Goal: Information Seeking & Learning: Learn about a topic

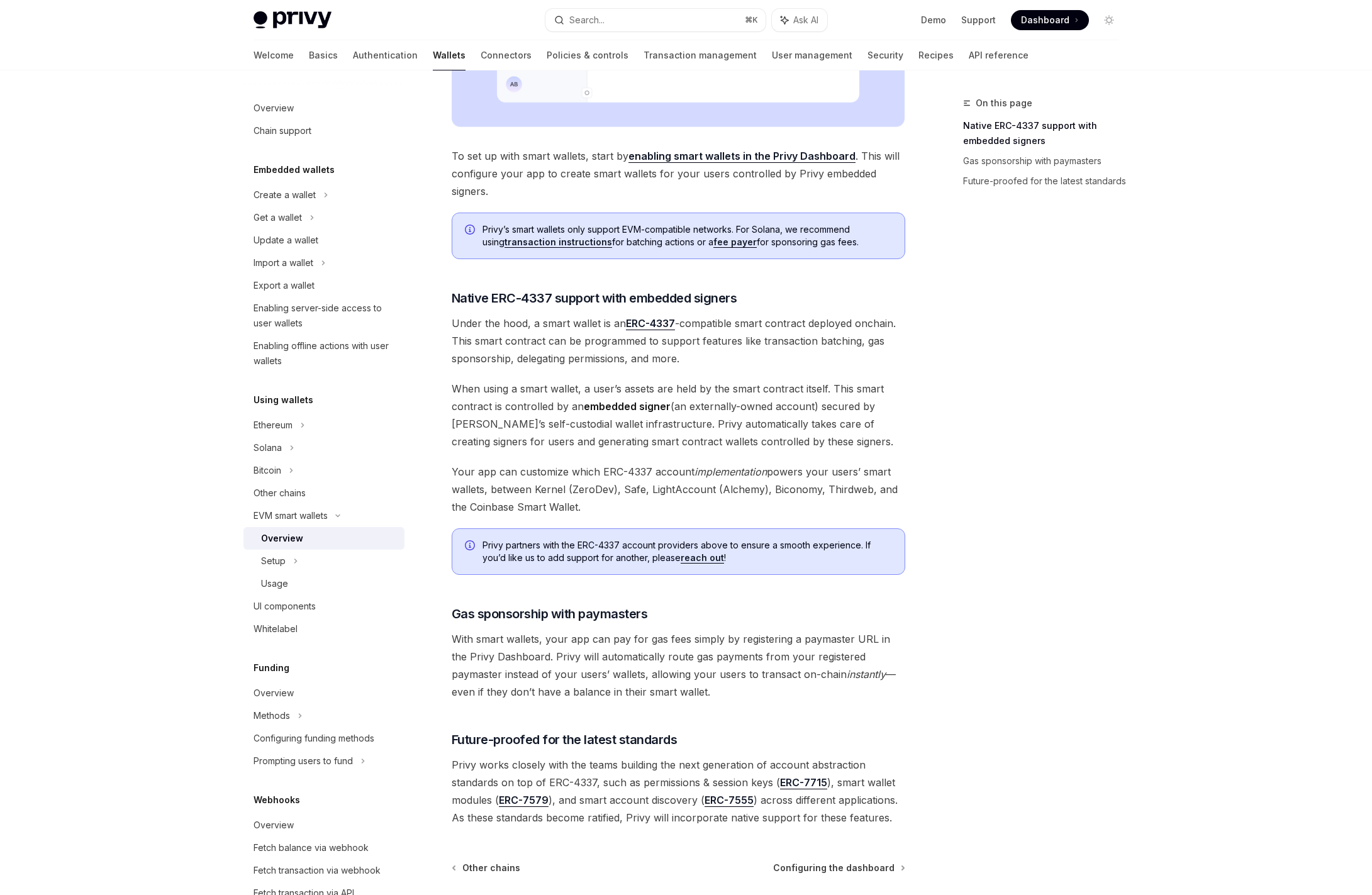
scroll to position [541, 0]
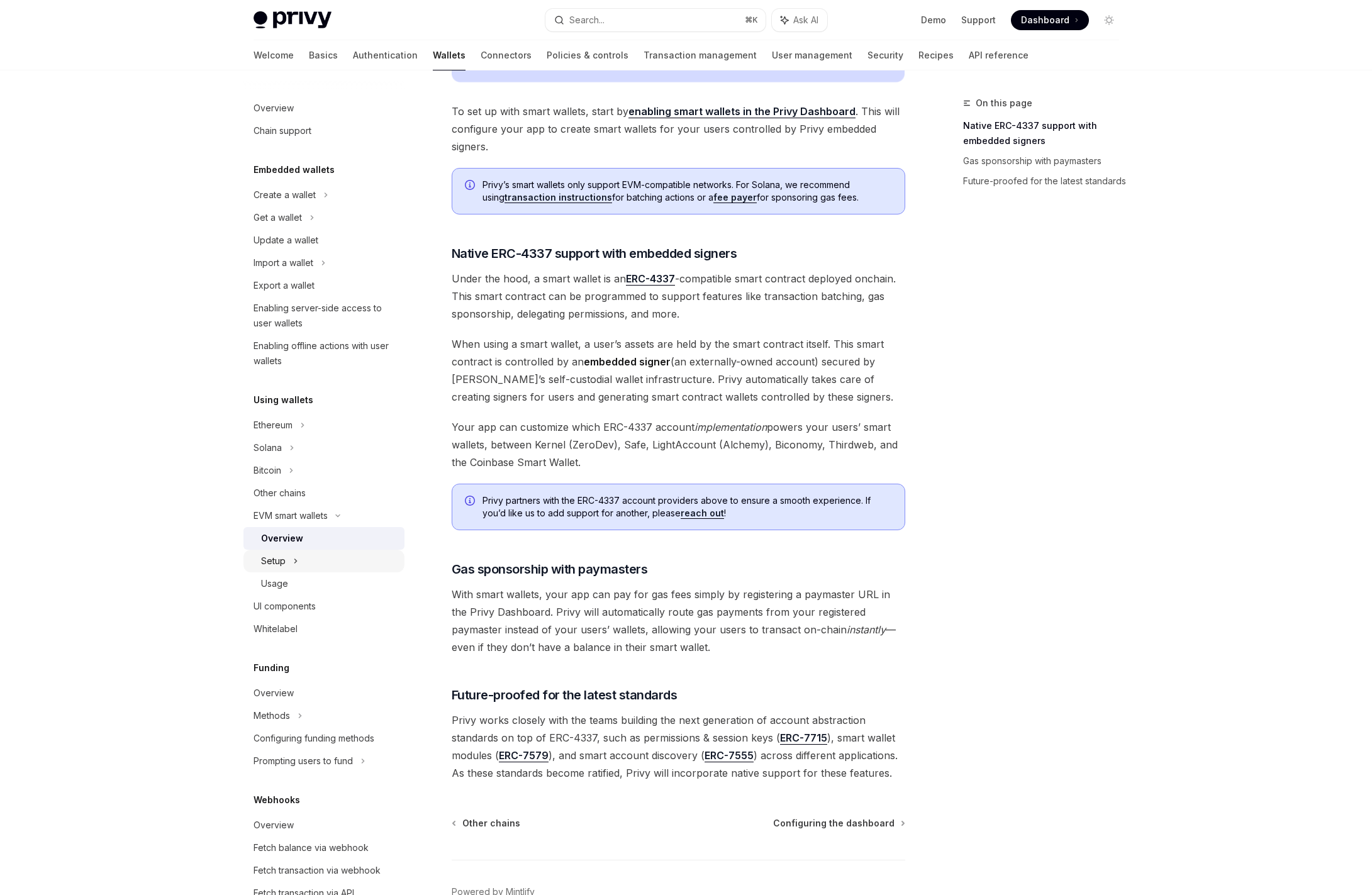
click at [315, 559] on div "Setup" at bounding box center [323, 561] width 161 height 23
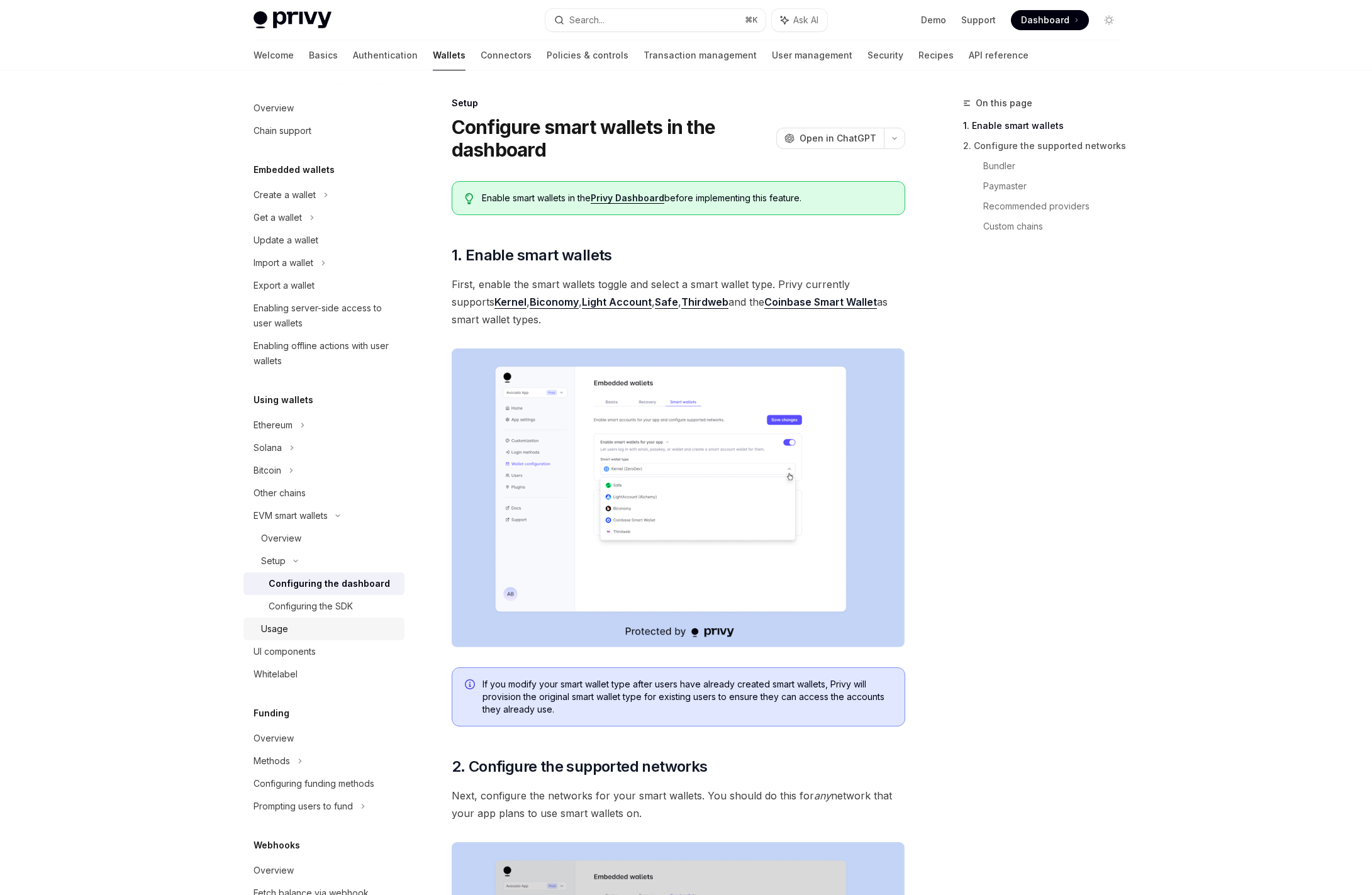
click at [303, 620] on link "Usage" at bounding box center [323, 629] width 161 height 23
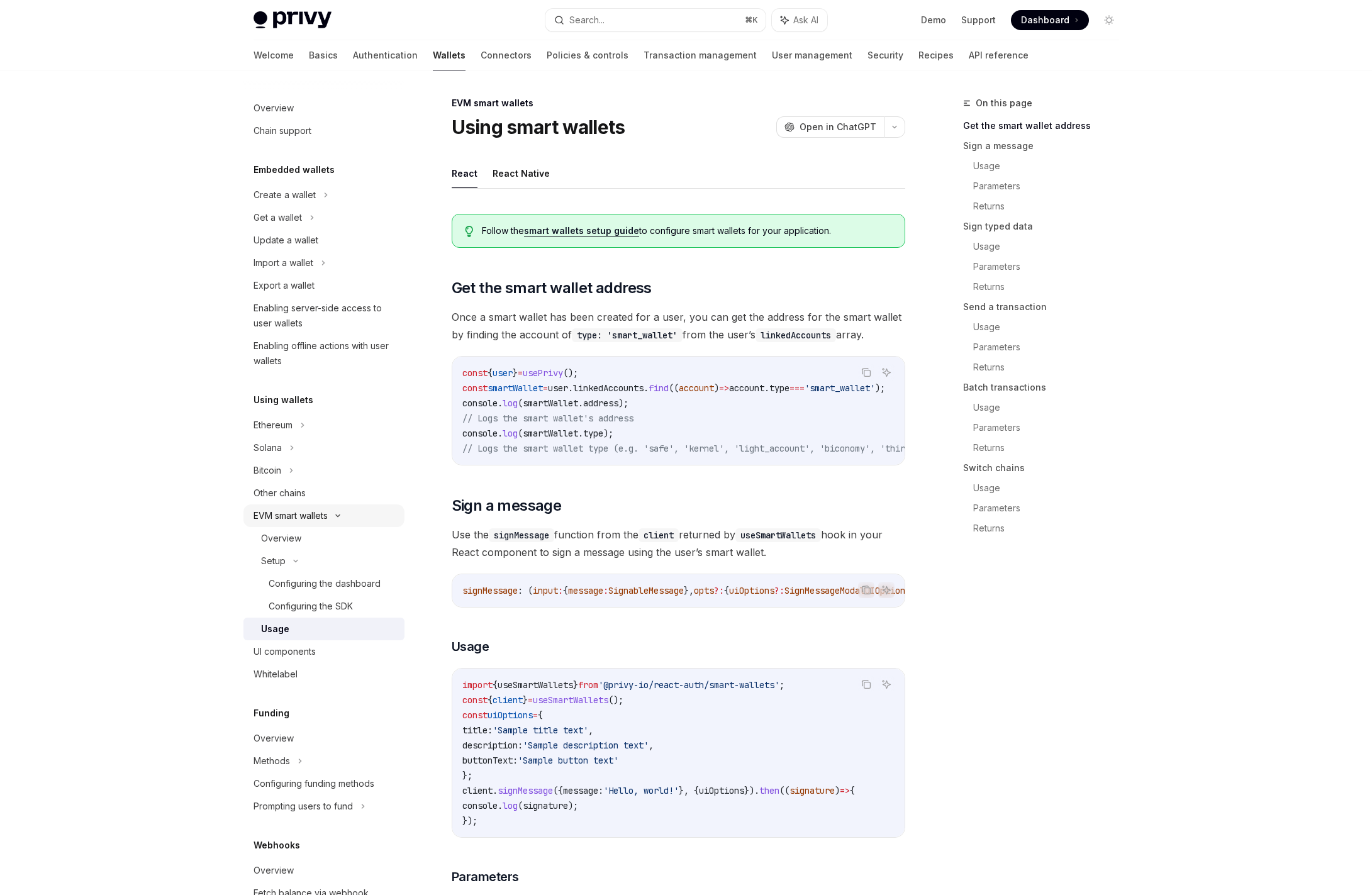
click at [301, 523] on div "EVM smart wallets" at bounding box center [323, 516] width 161 height 23
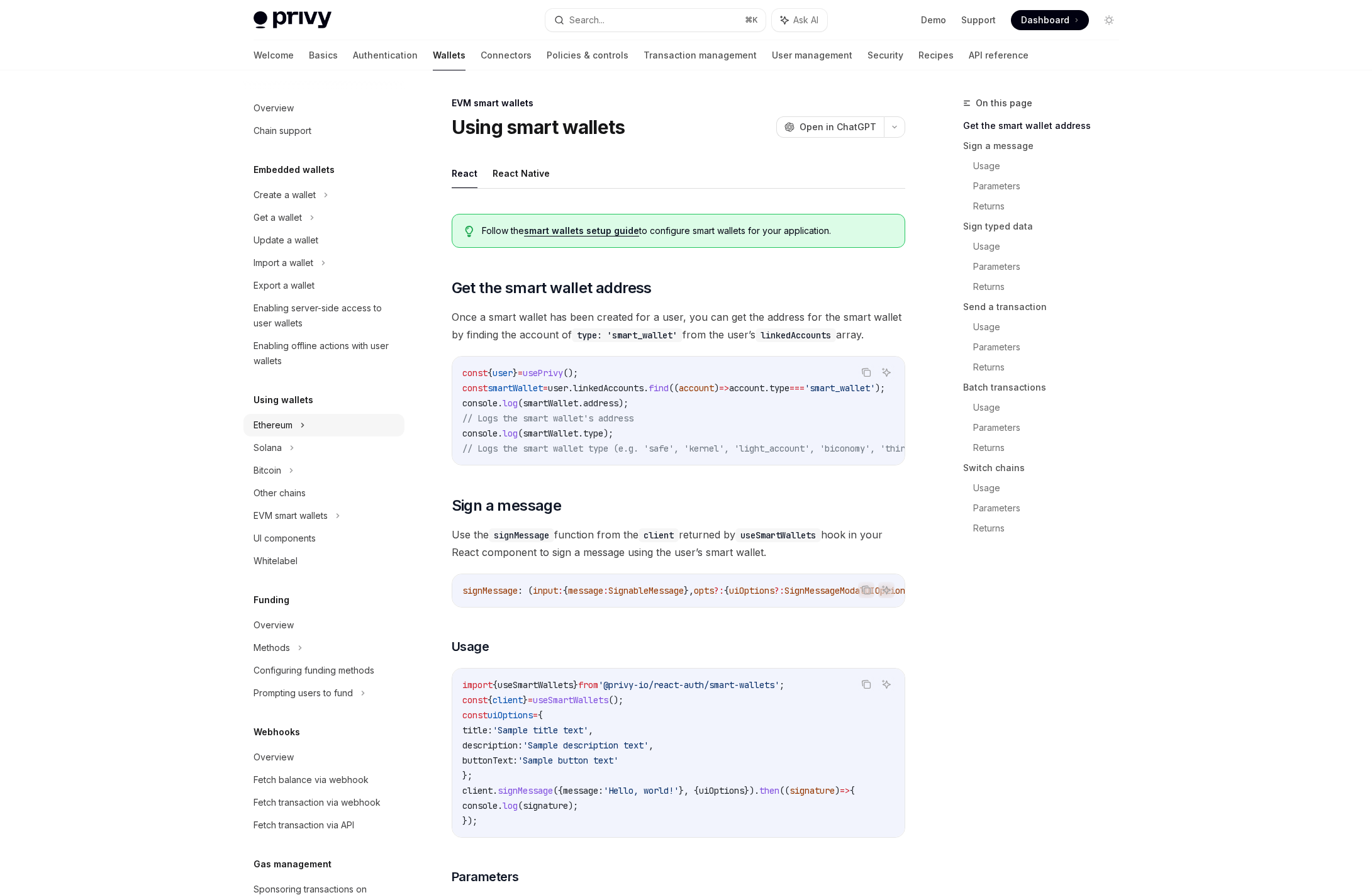
click at [294, 206] on div "Ethereum" at bounding box center [323, 195] width 161 height 23
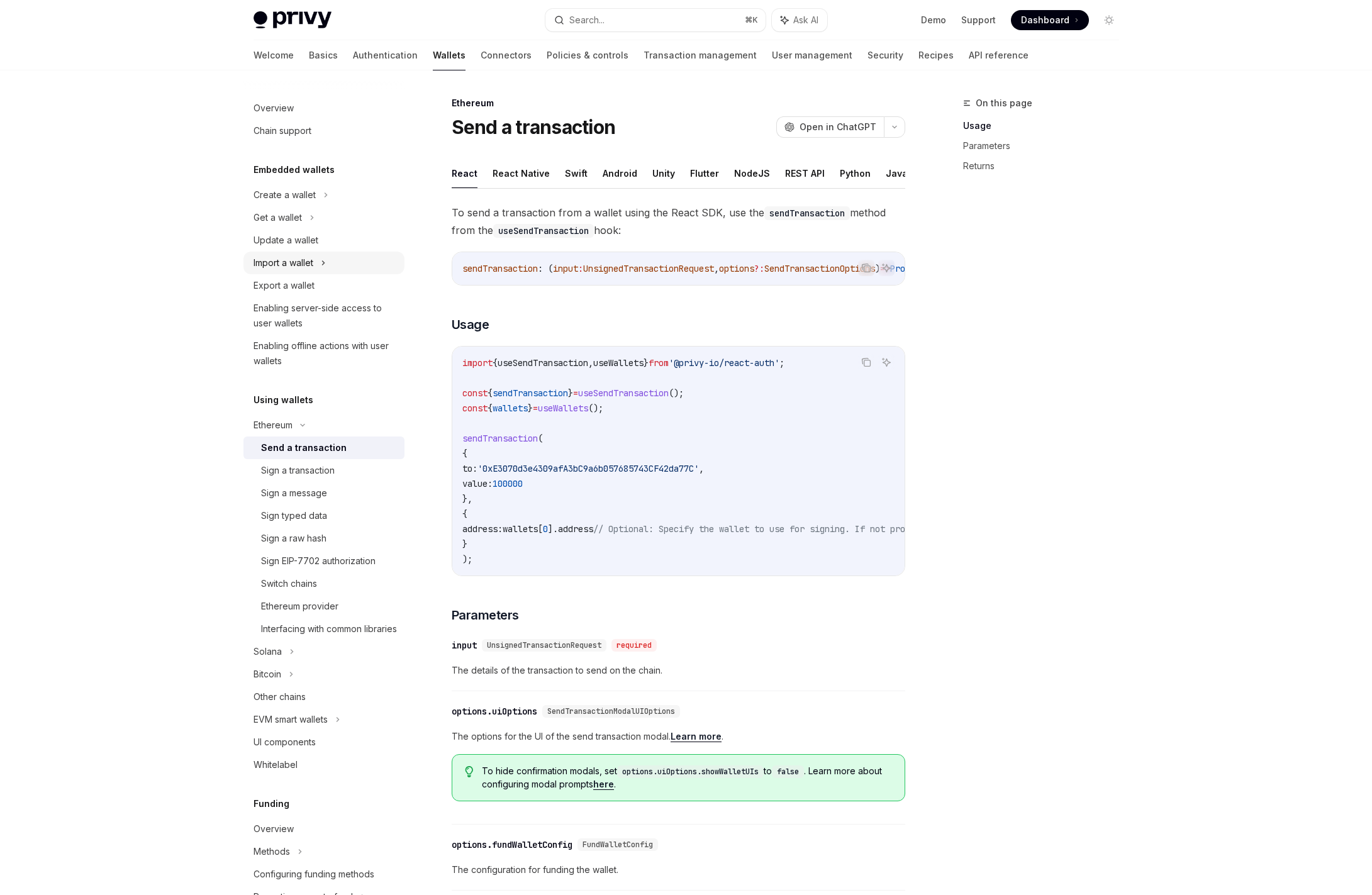
click at [315, 266] on div "Import a wallet" at bounding box center [323, 263] width 161 height 23
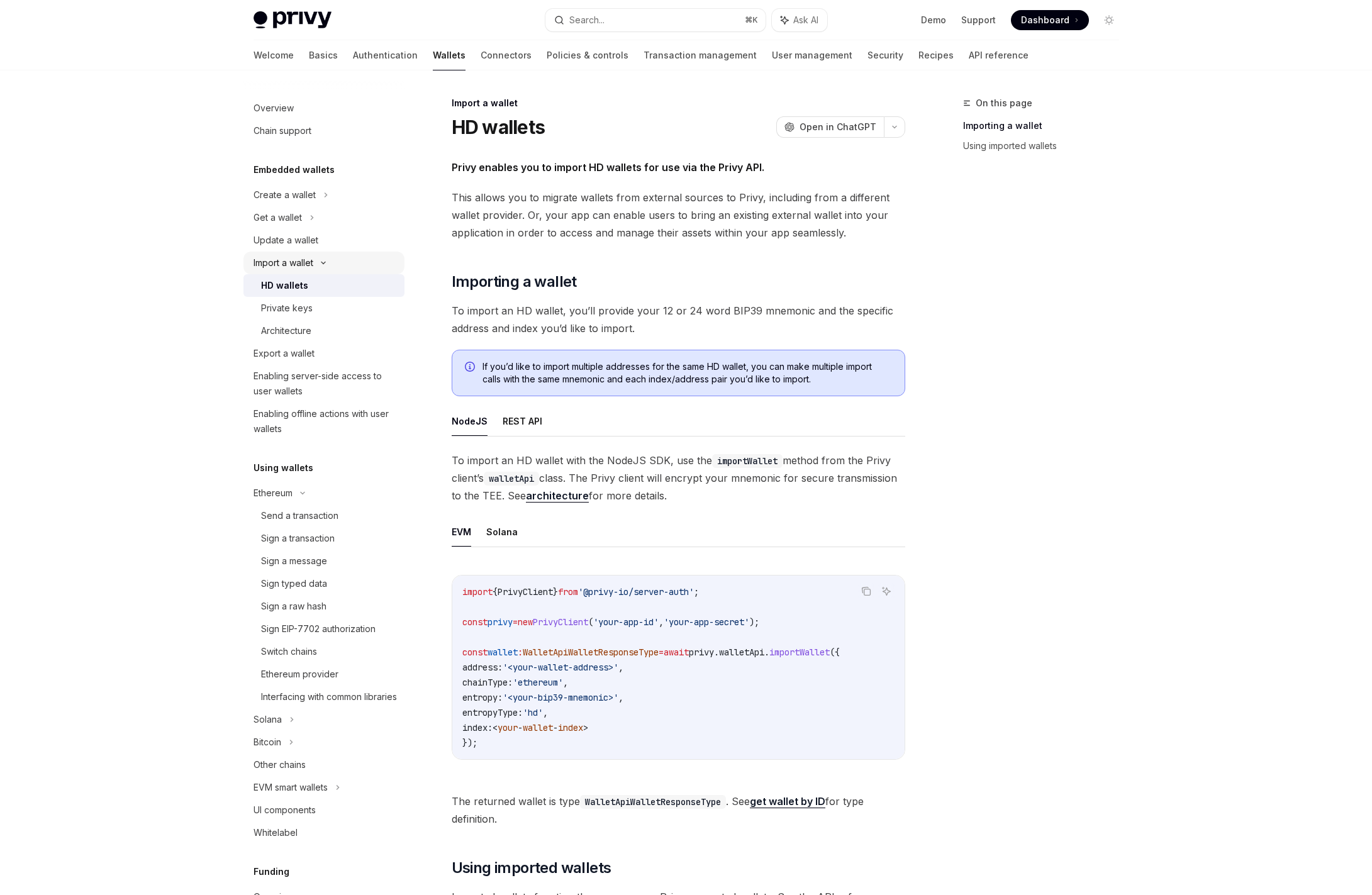
click at [313, 263] on div "Import a wallet" at bounding box center [283, 263] width 60 height 15
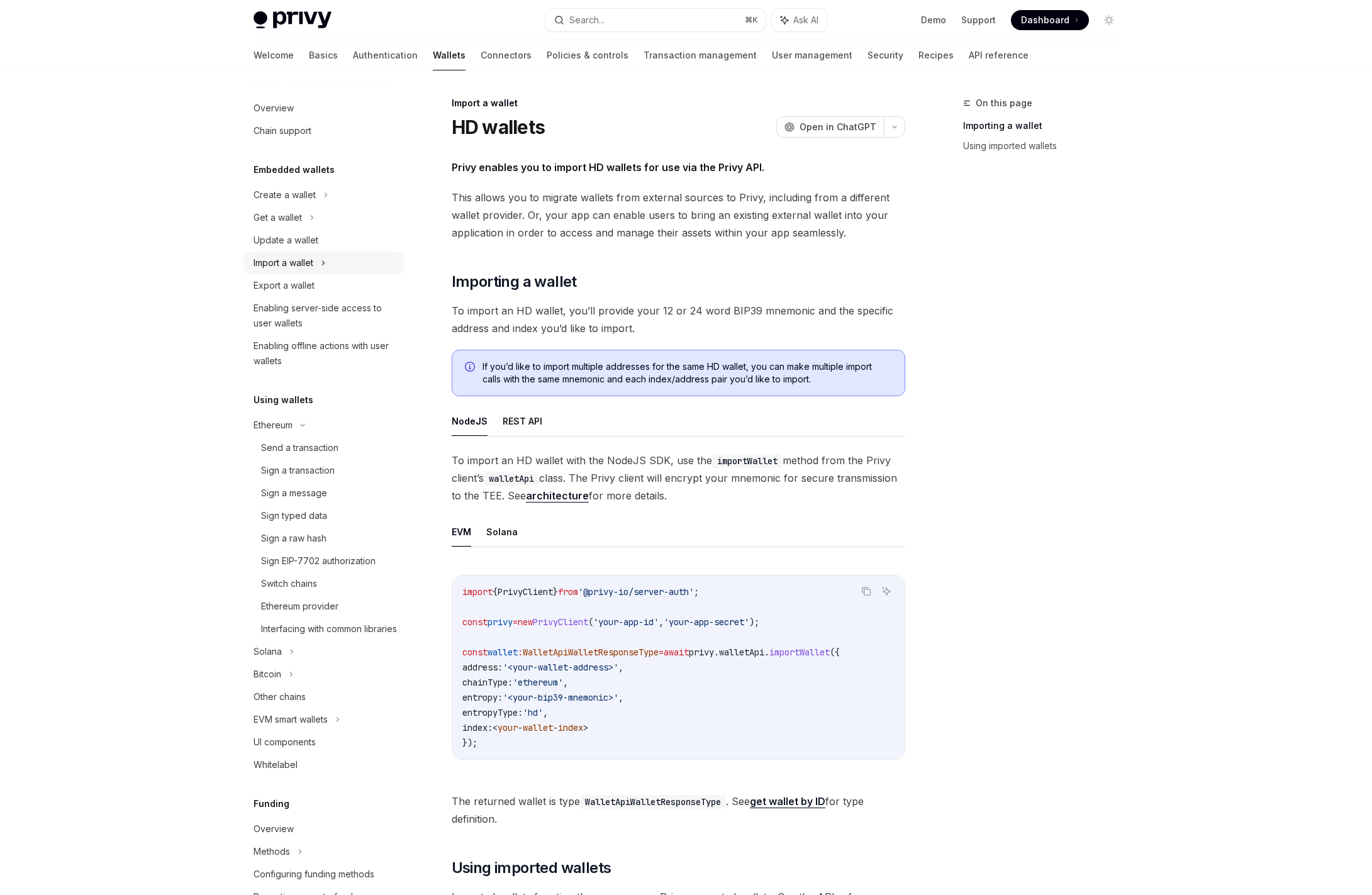
click at [289, 261] on div "Import a wallet" at bounding box center [283, 263] width 60 height 15
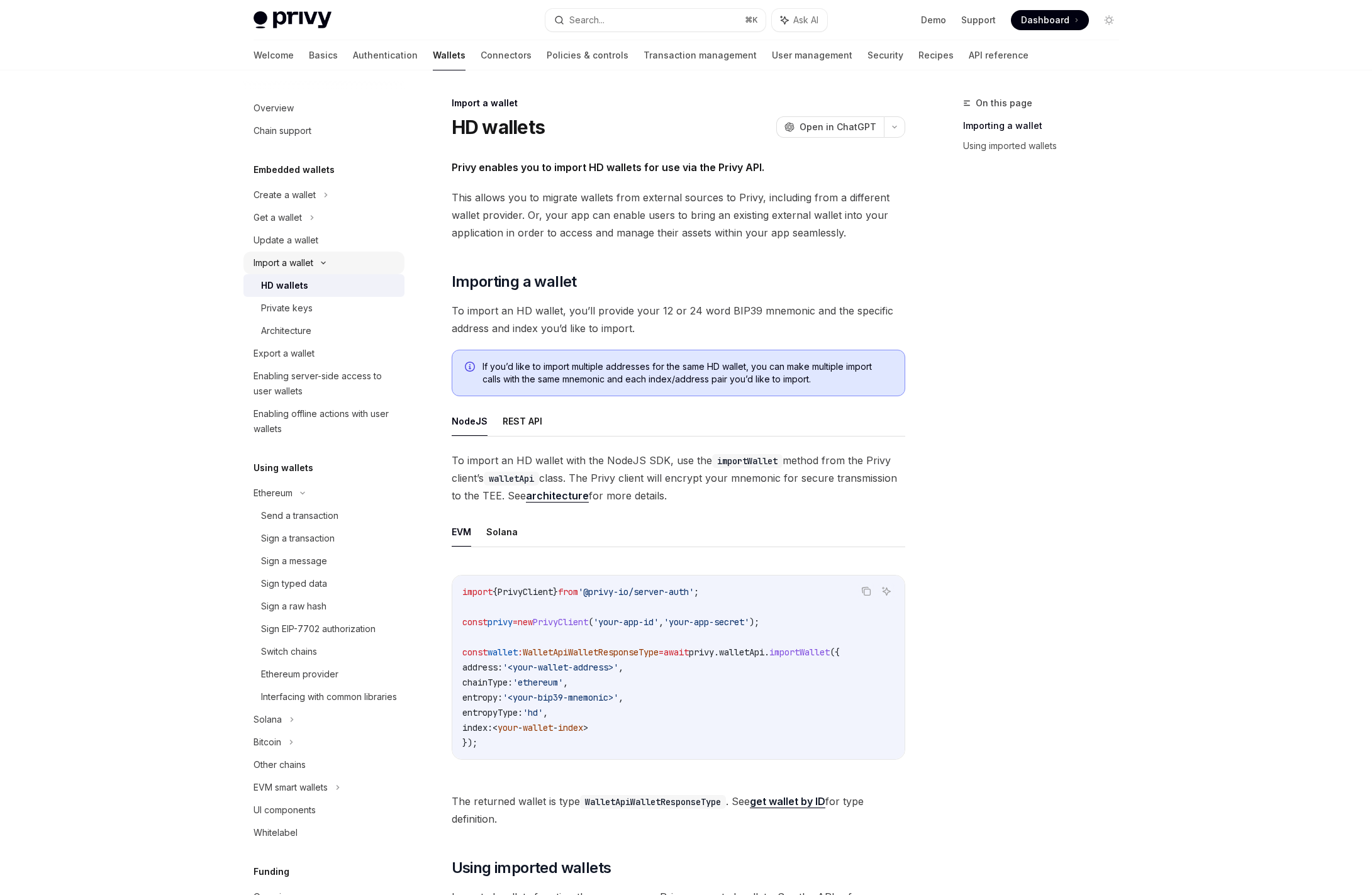
click at [289, 261] on div "Import a wallet" at bounding box center [283, 263] width 60 height 15
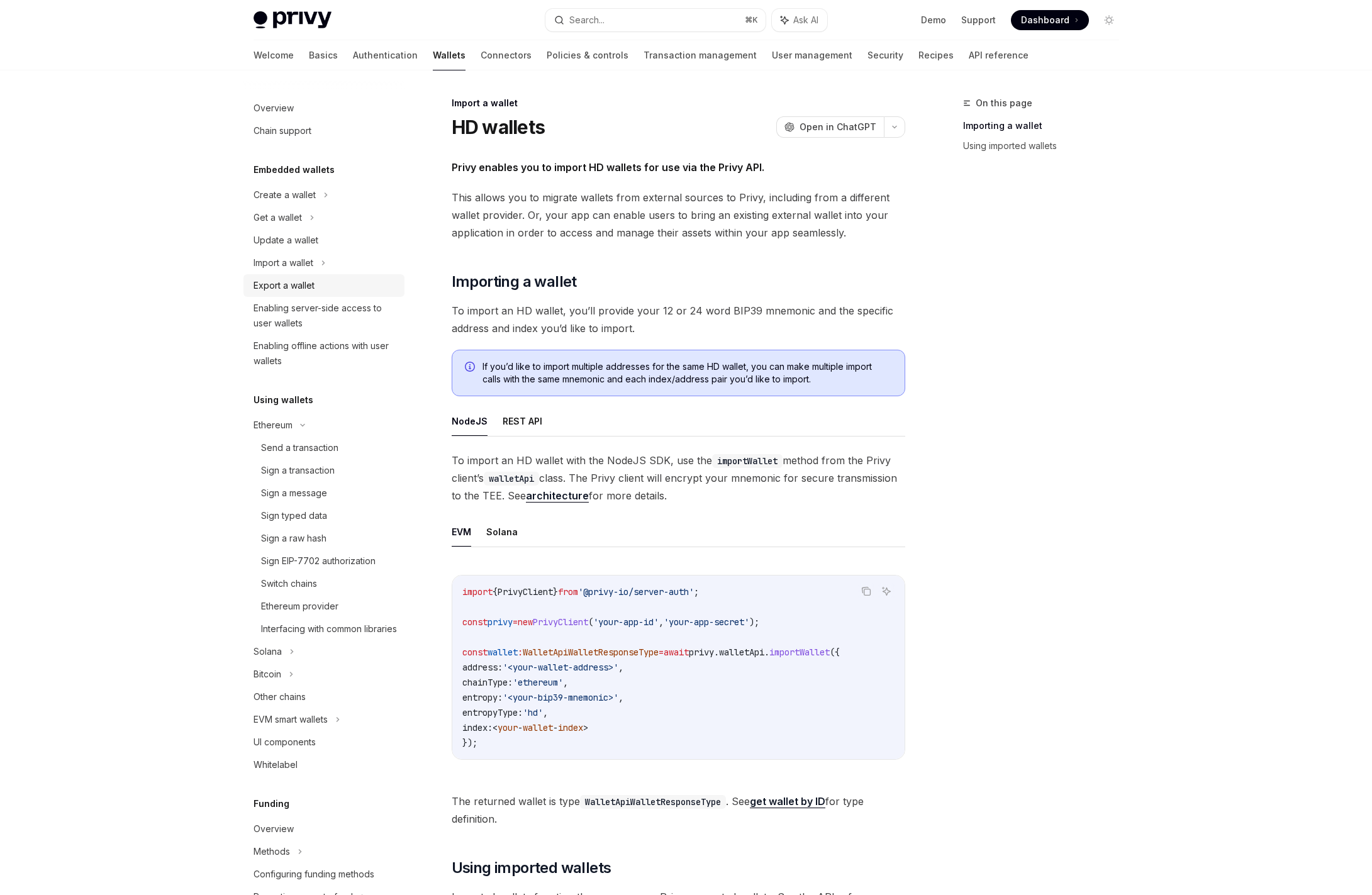
click at [288, 281] on div "Export a wallet" at bounding box center [284, 286] width 61 height 15
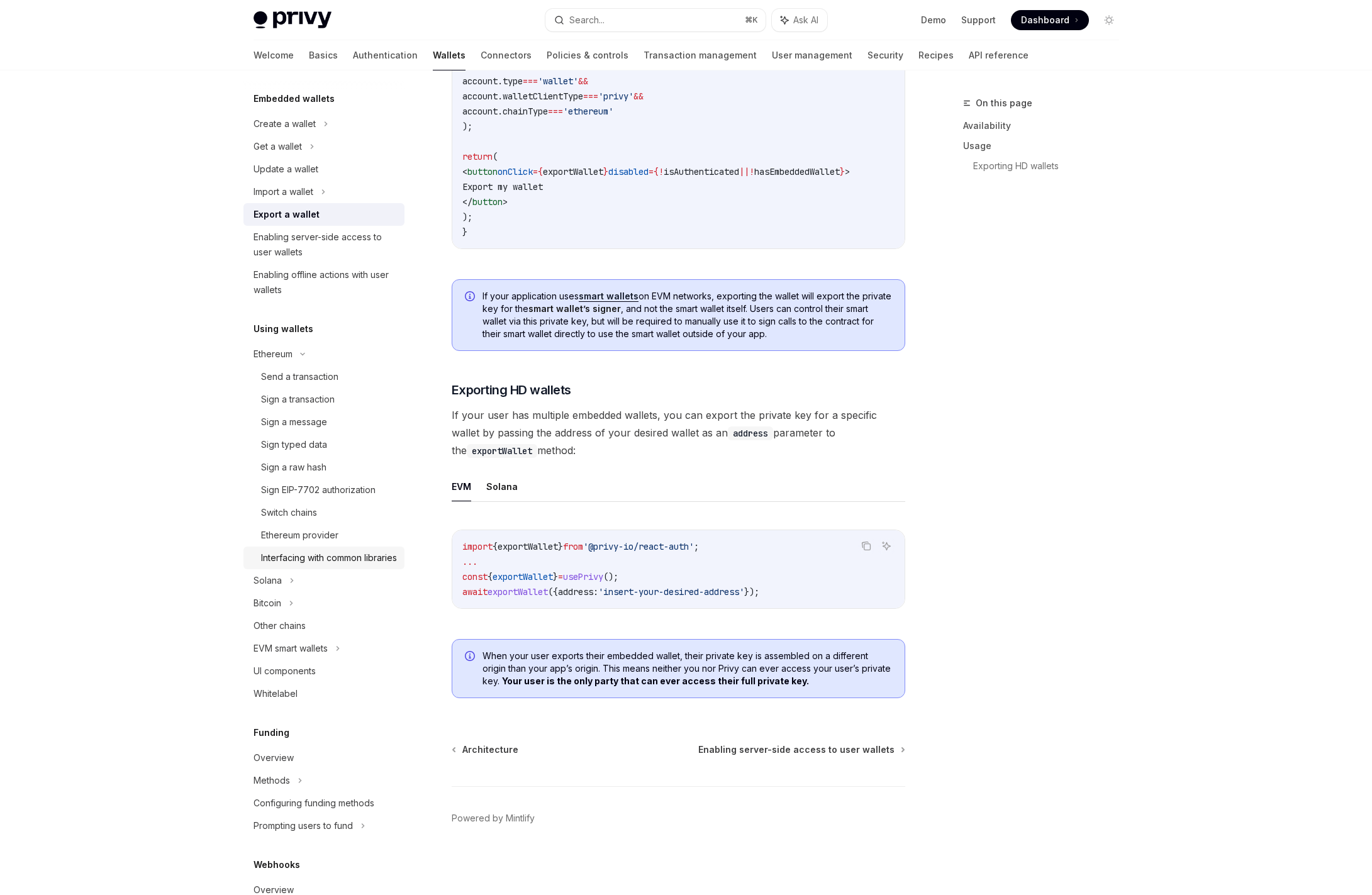
scroll to position [74, 0]
click at [300, 676] on div "UI components" at bounding box center [284, 669] width 62 height 15
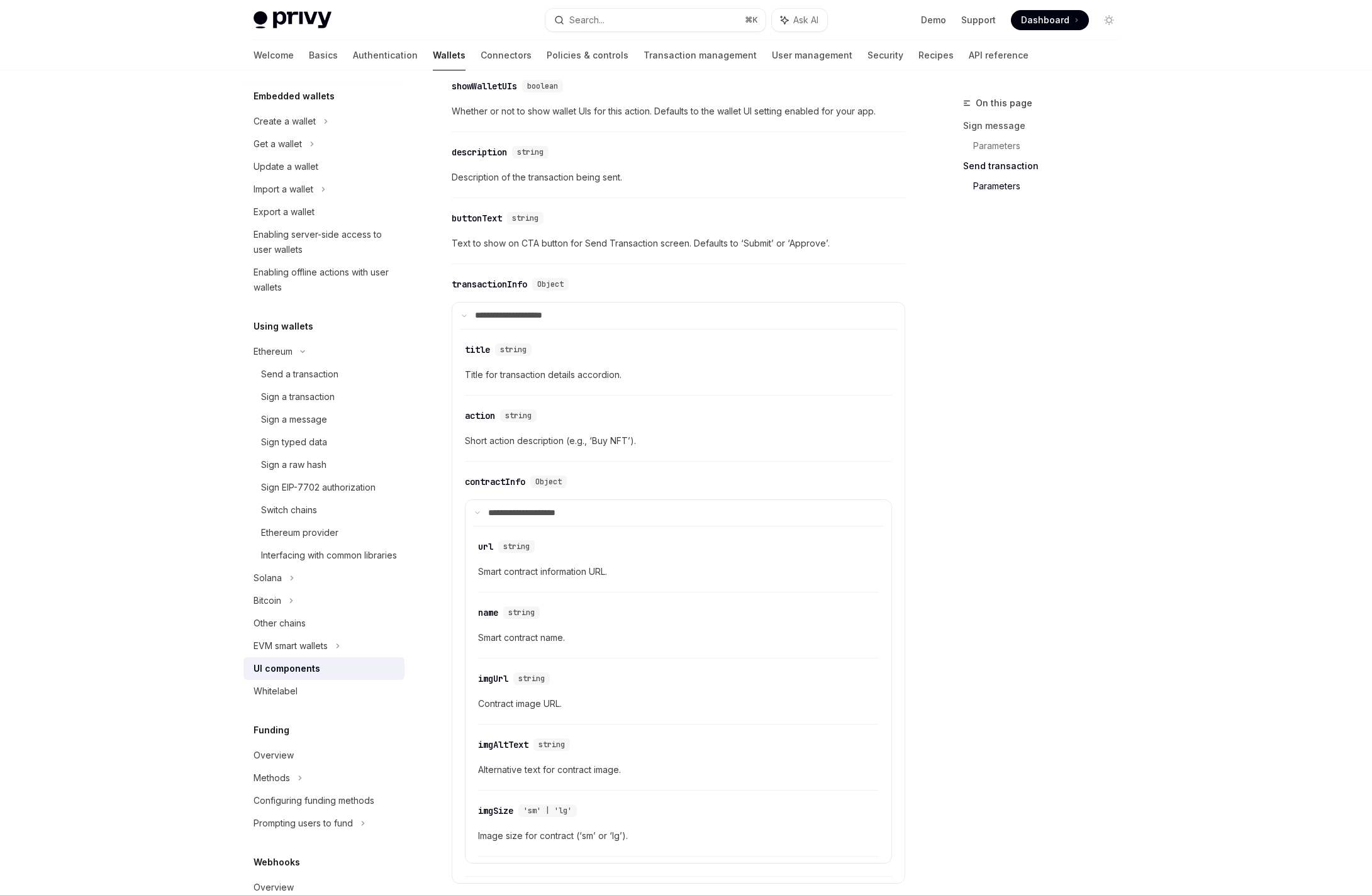
scroll to position [1929, 0]
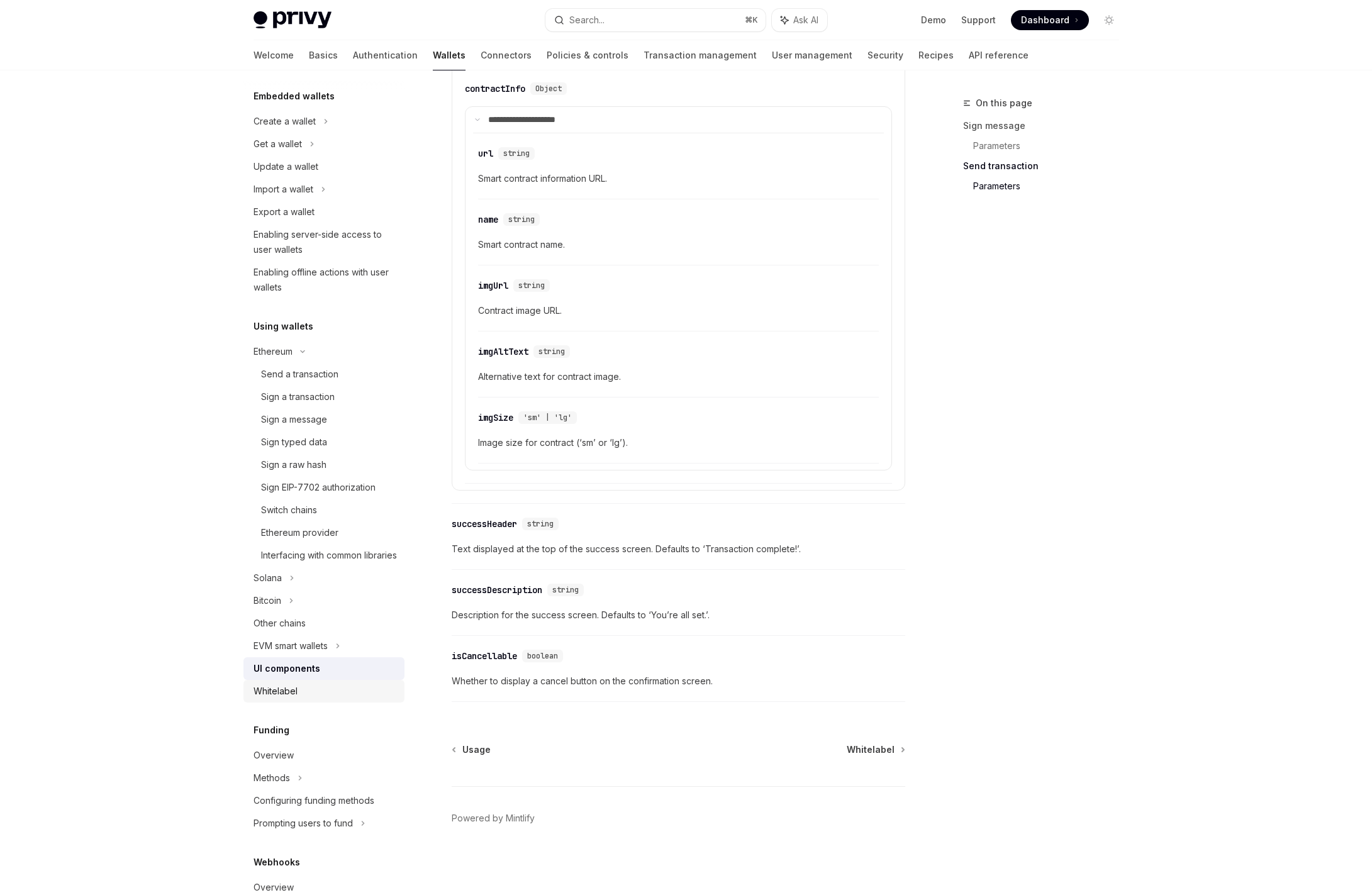
click at [323, 699] on div "Whitelabel" at bounding box center [325, 691] width 144 height 15
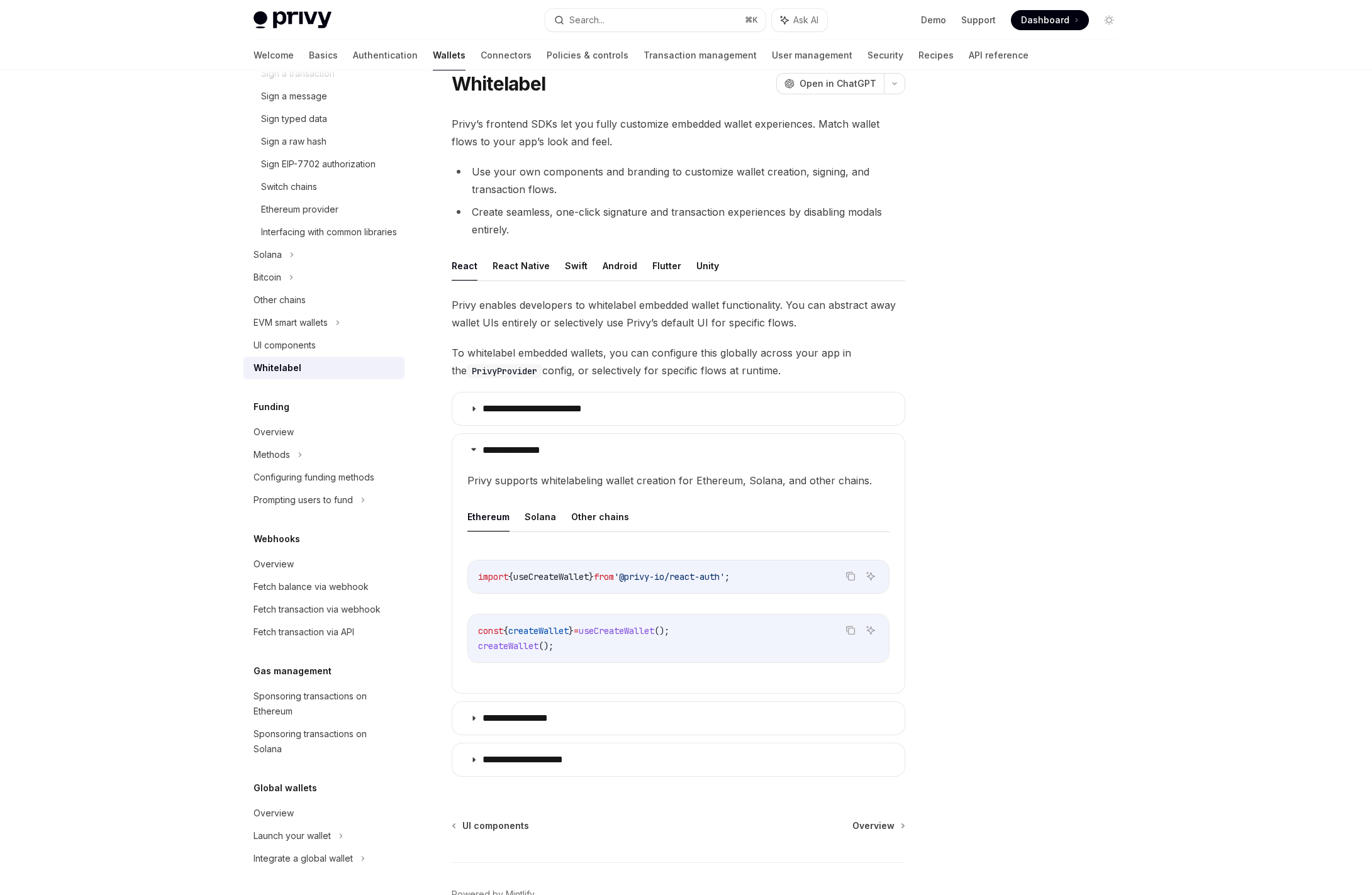
scroll to position [45, 0]
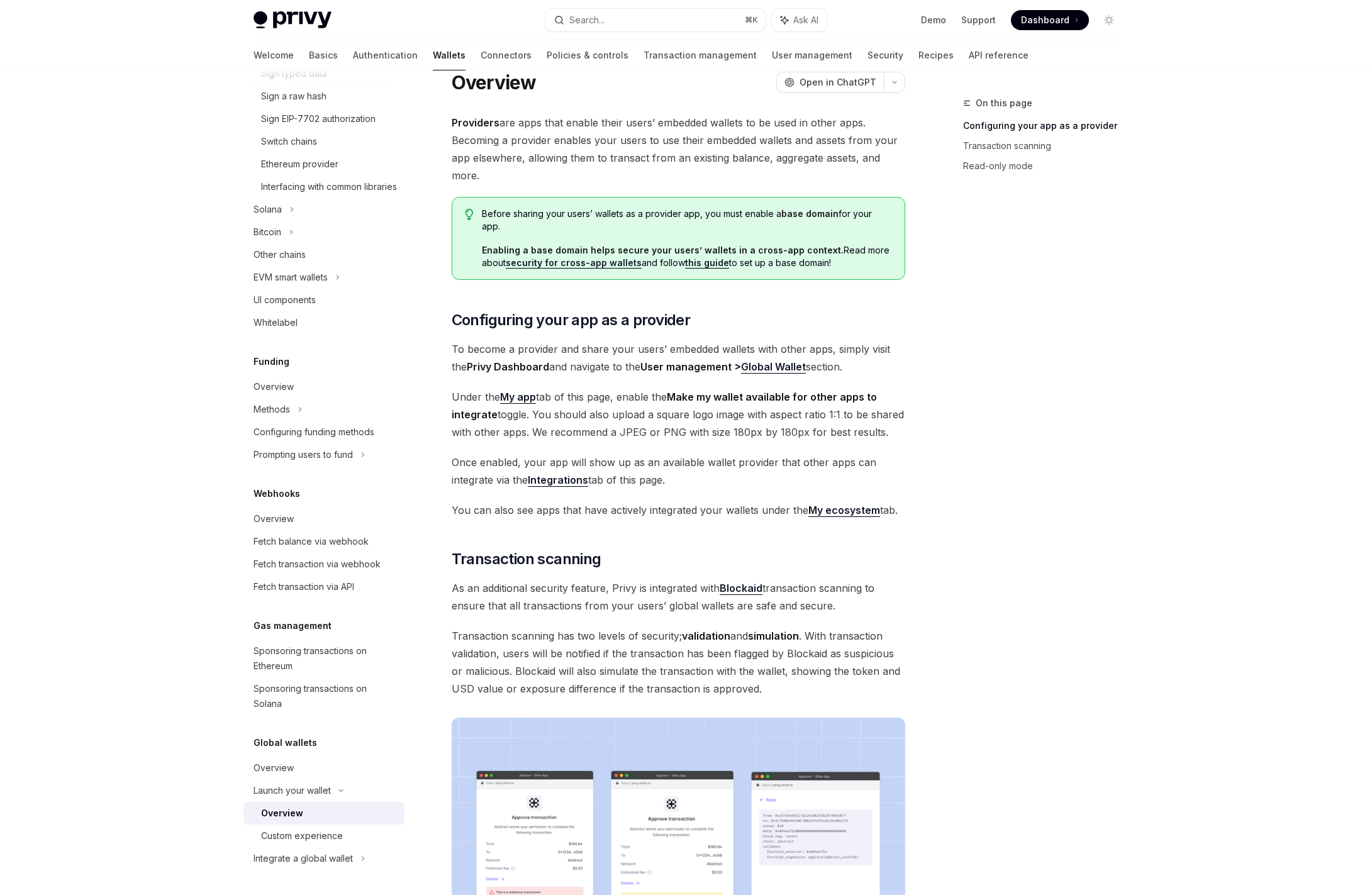
scroll to position [457, 0]
click at [294, 761] on div "Overview" at bounding box center [325, 768] width 144 height 15
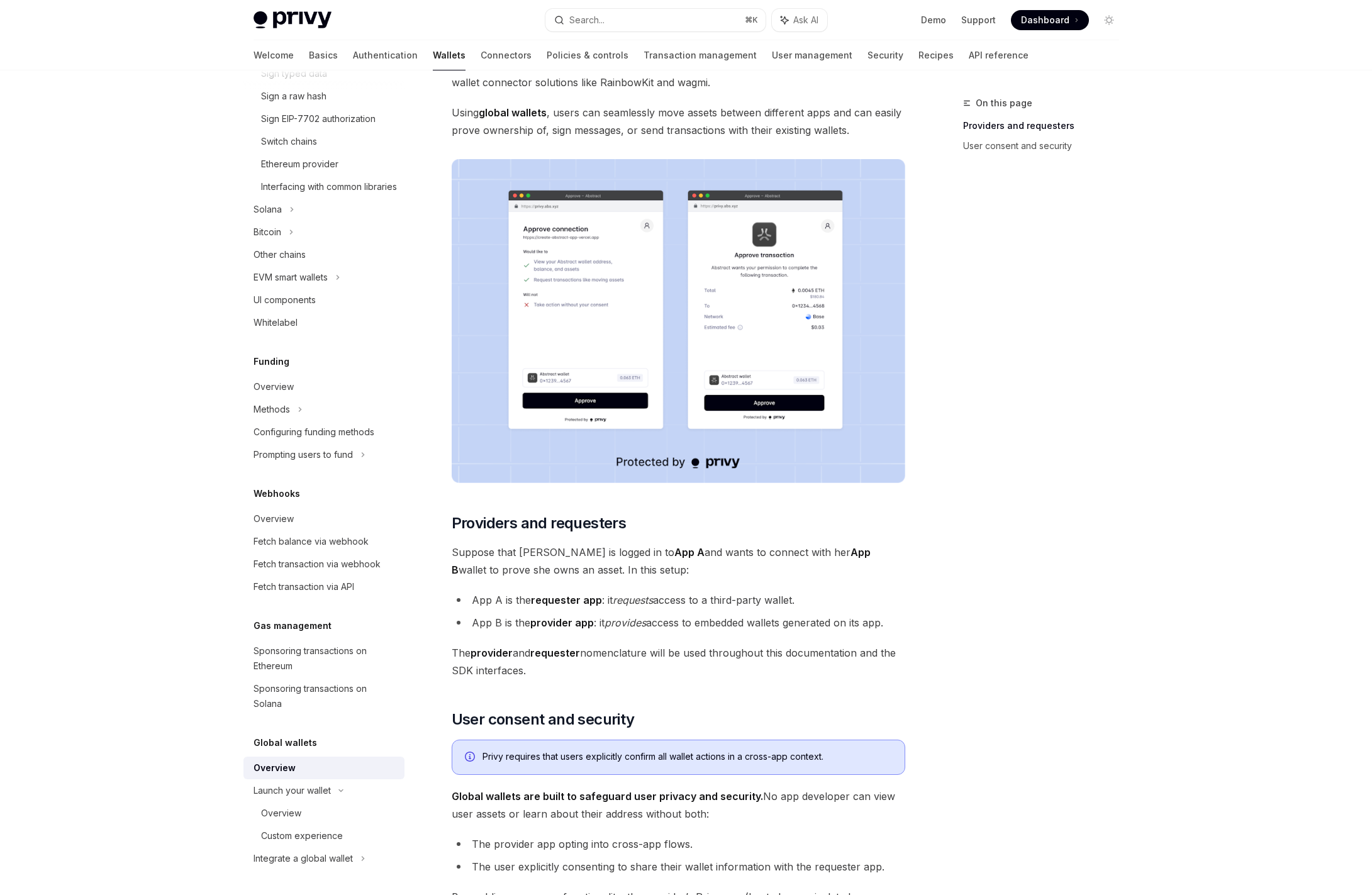
scroll to position [217, 0]
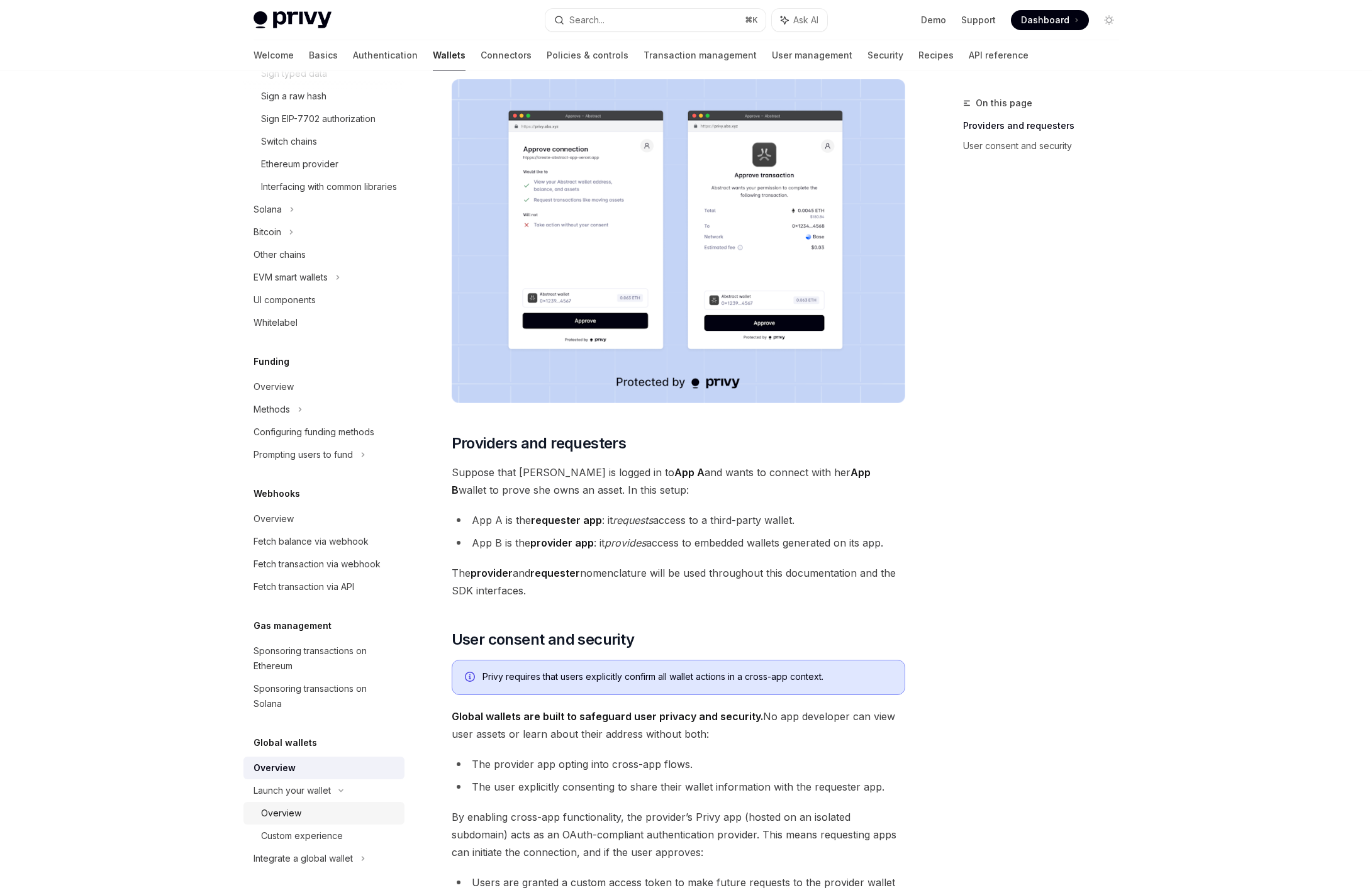
click at [320, 813] on div "Overview" at bounding box center [329, 813] width 136 height 15
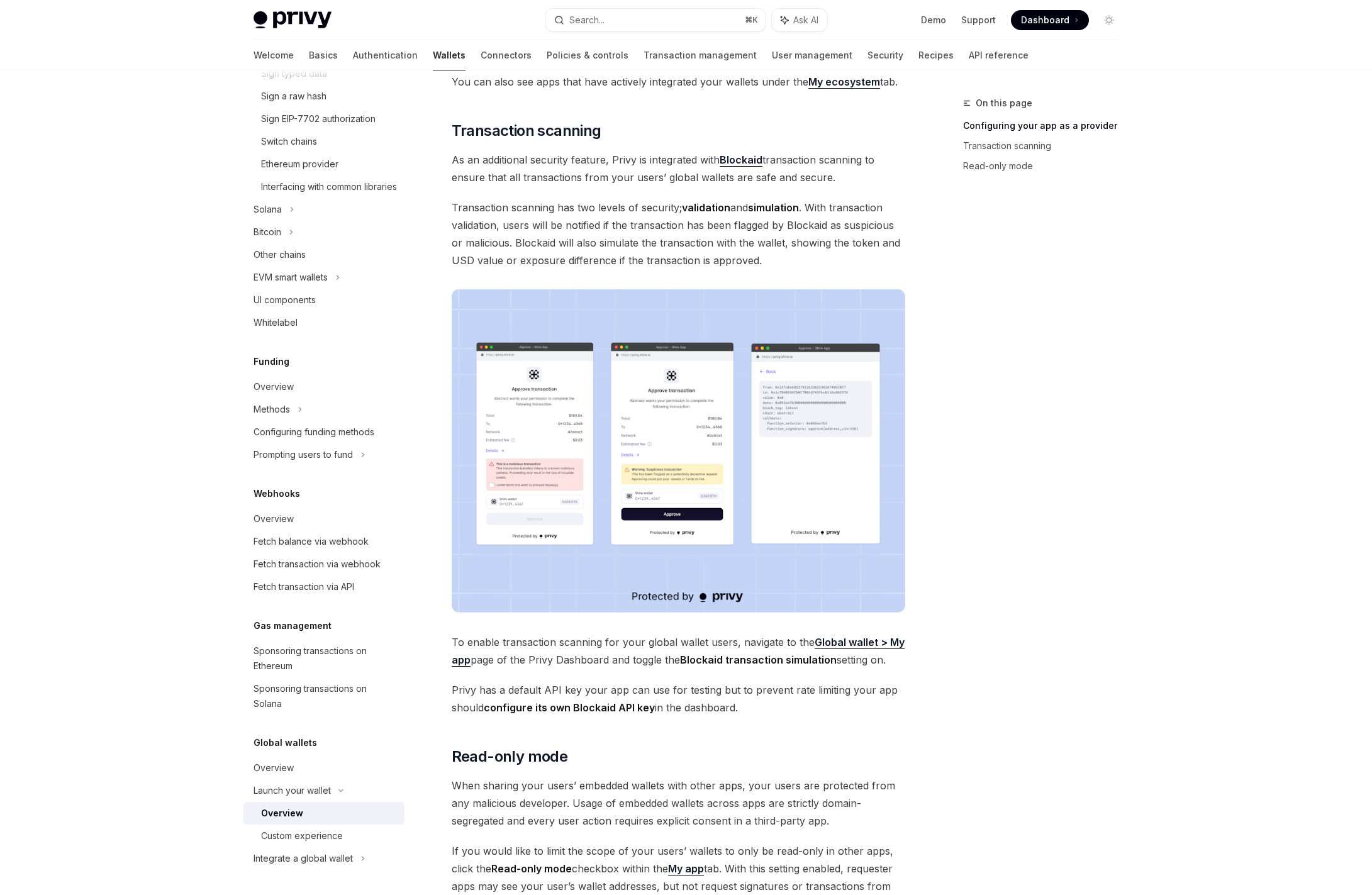
scroll to position [493, 0]
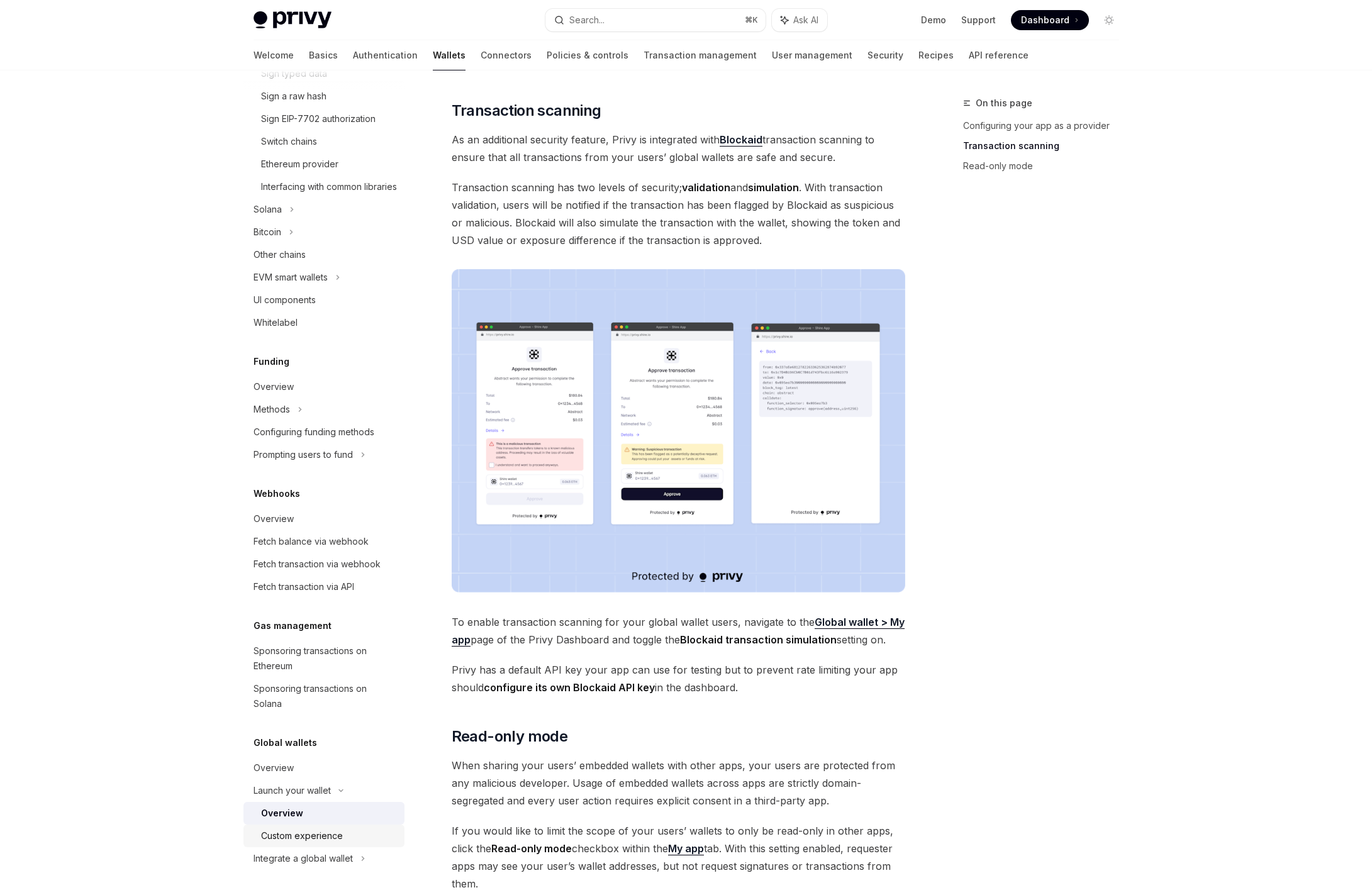
click at [320, 840] on div "Custom experience" at bounding box center [302, 836] width 82 height 15
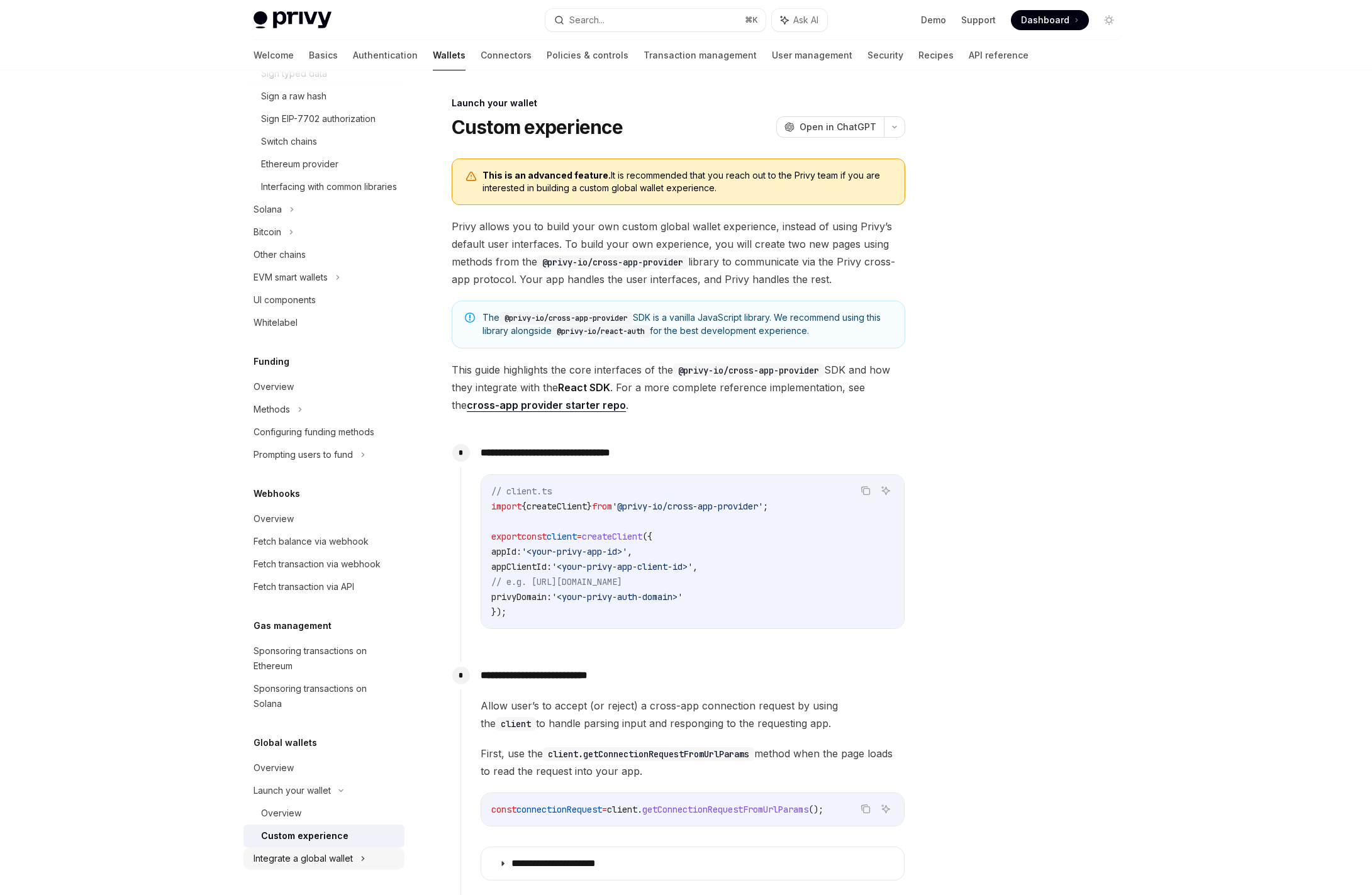
click at [358, 243] on div "Integrate a global wallet" at bounding box center [323, 232] width 161 height 23
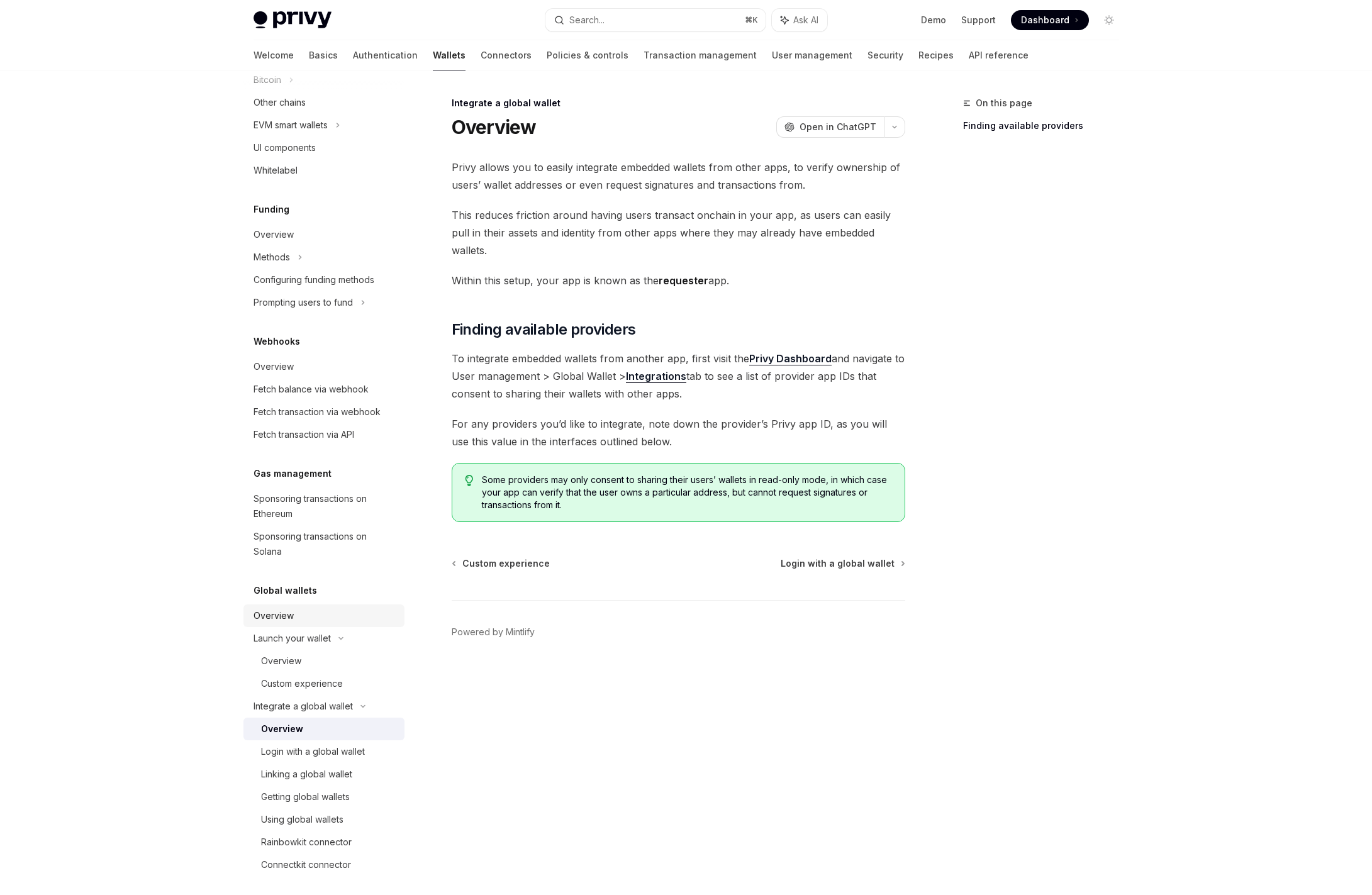
scroll to position [616, 0]
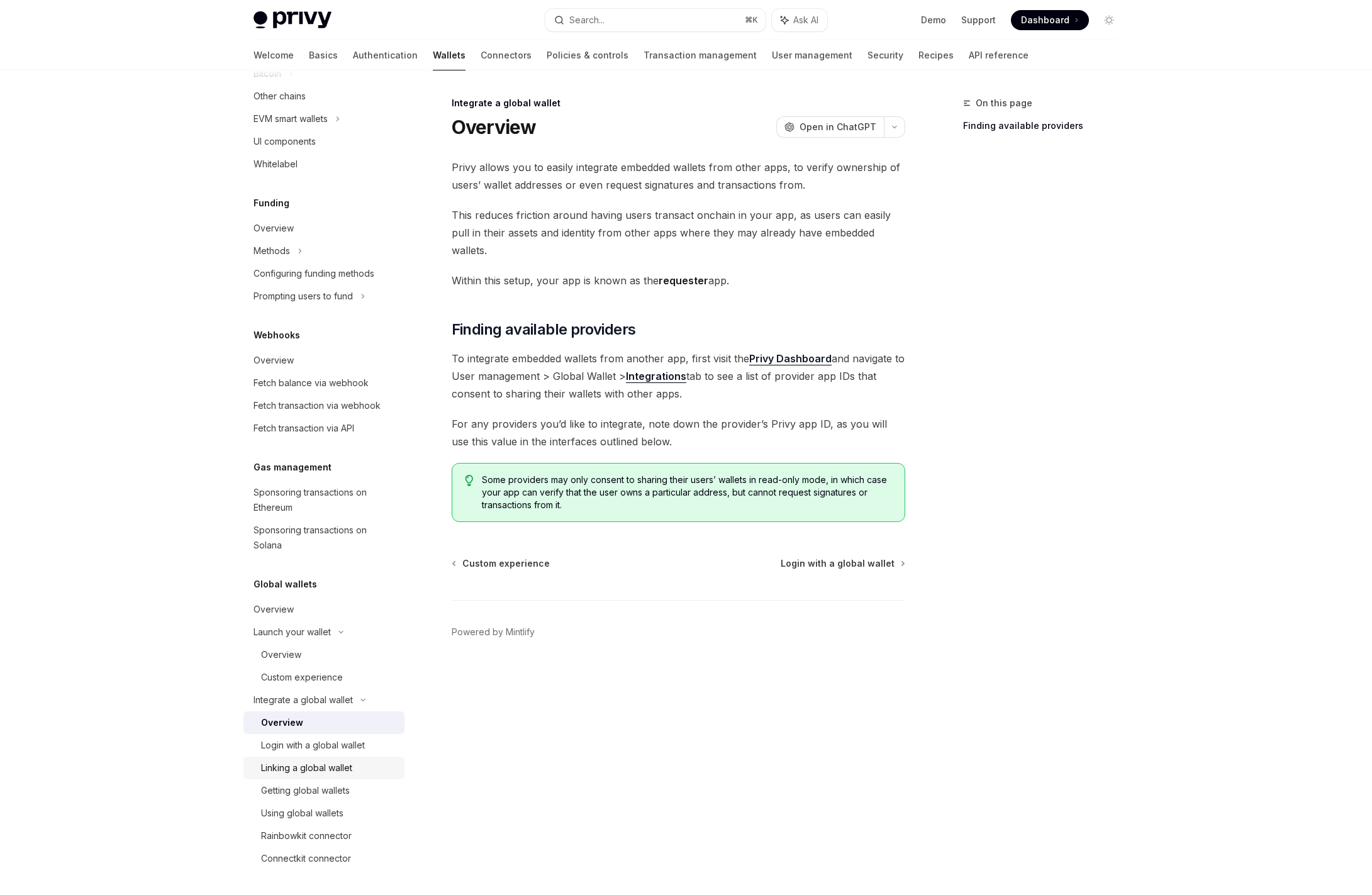
click at [328, 770] on div "Linking a global wallet" at bounding box center [306, 768] width 91 height 15
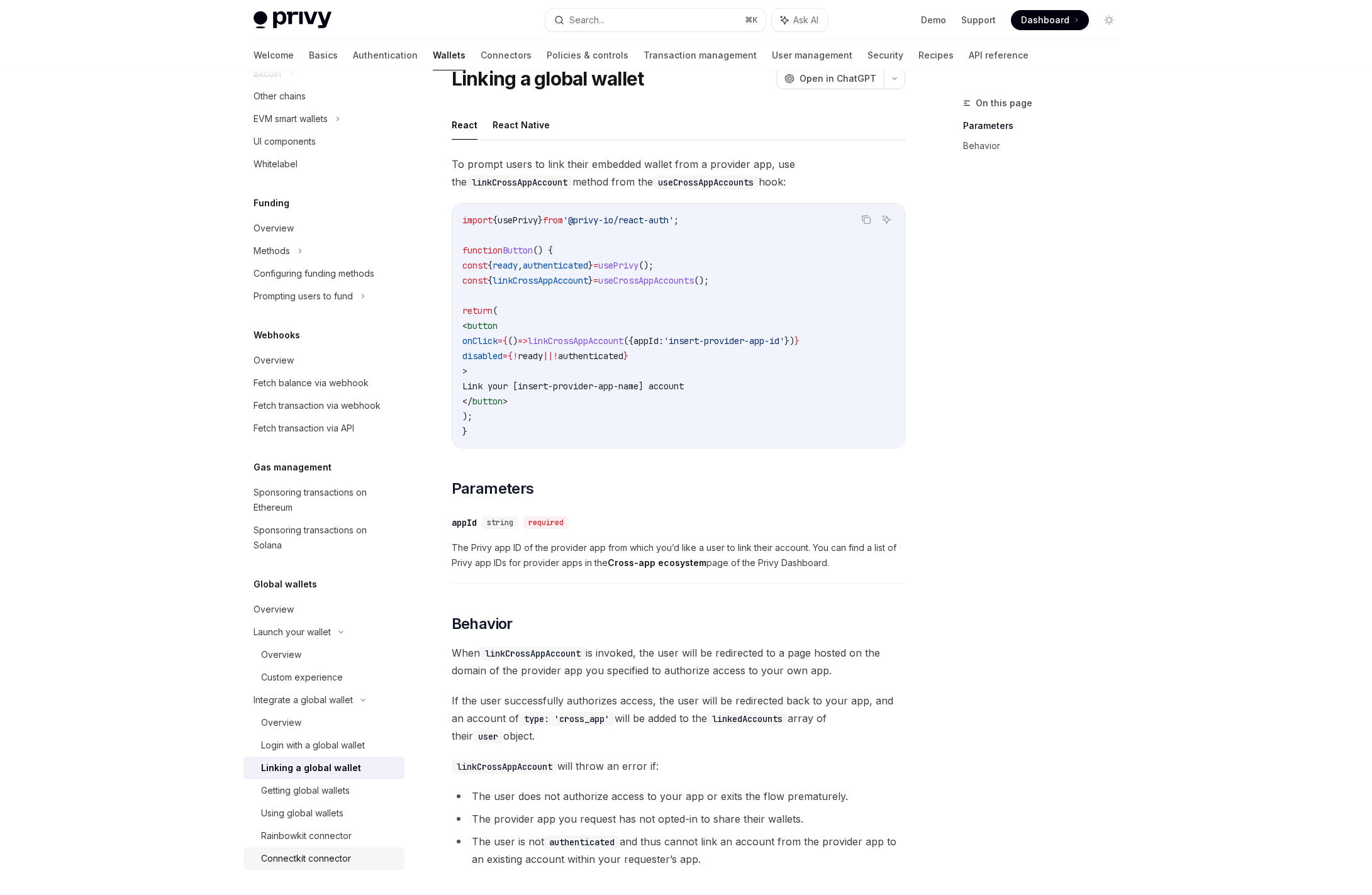
scroll to position [60, 0]
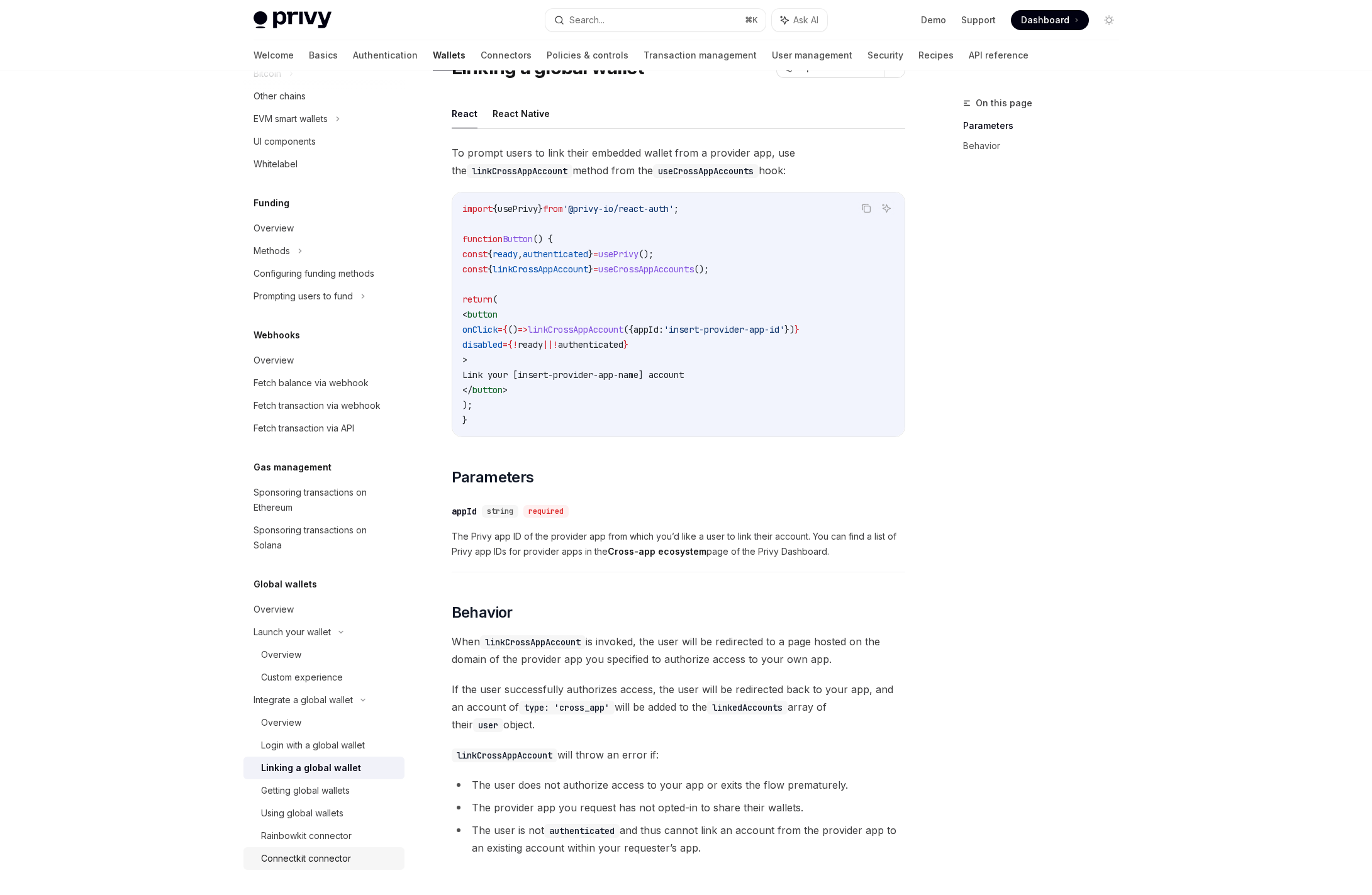
click at [336, 851] on div "Connectkit connector" at bounding box center [306, 858] width 90 height 15
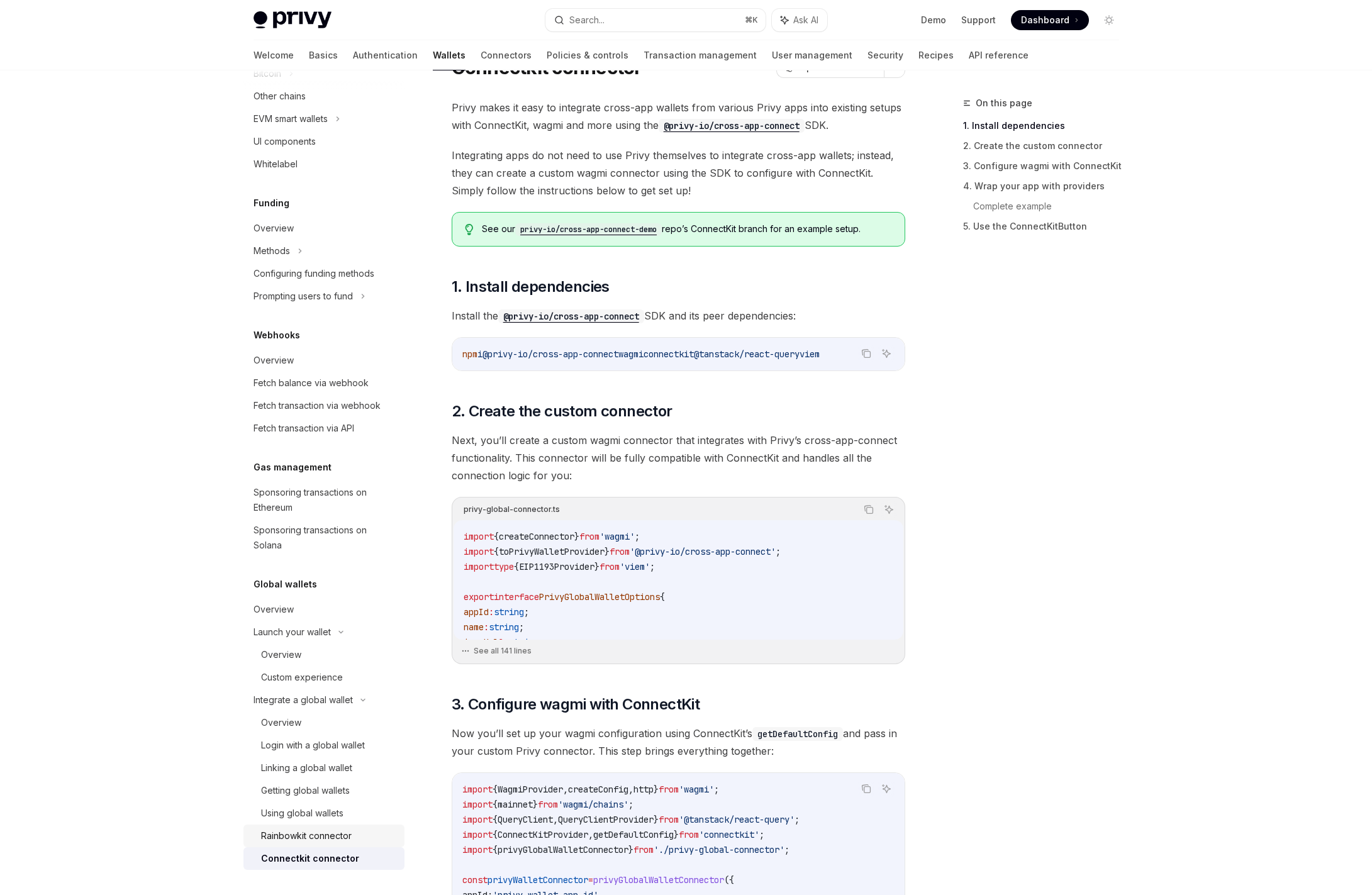
click at [332, 832] on div "Rainbowkit connector" at bounding box center [306, 836] width 91 height 15
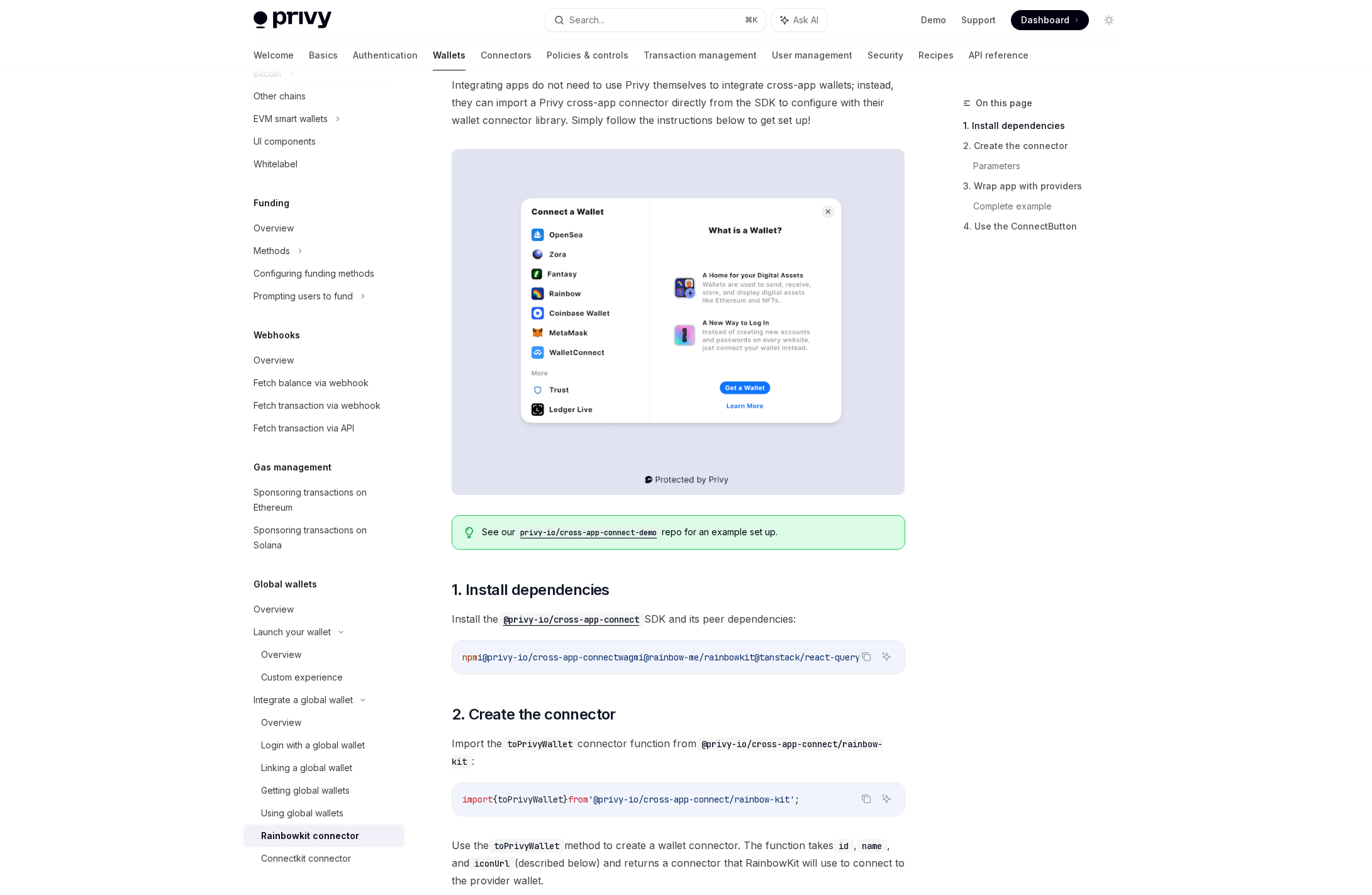
scroll to position [166, 0]
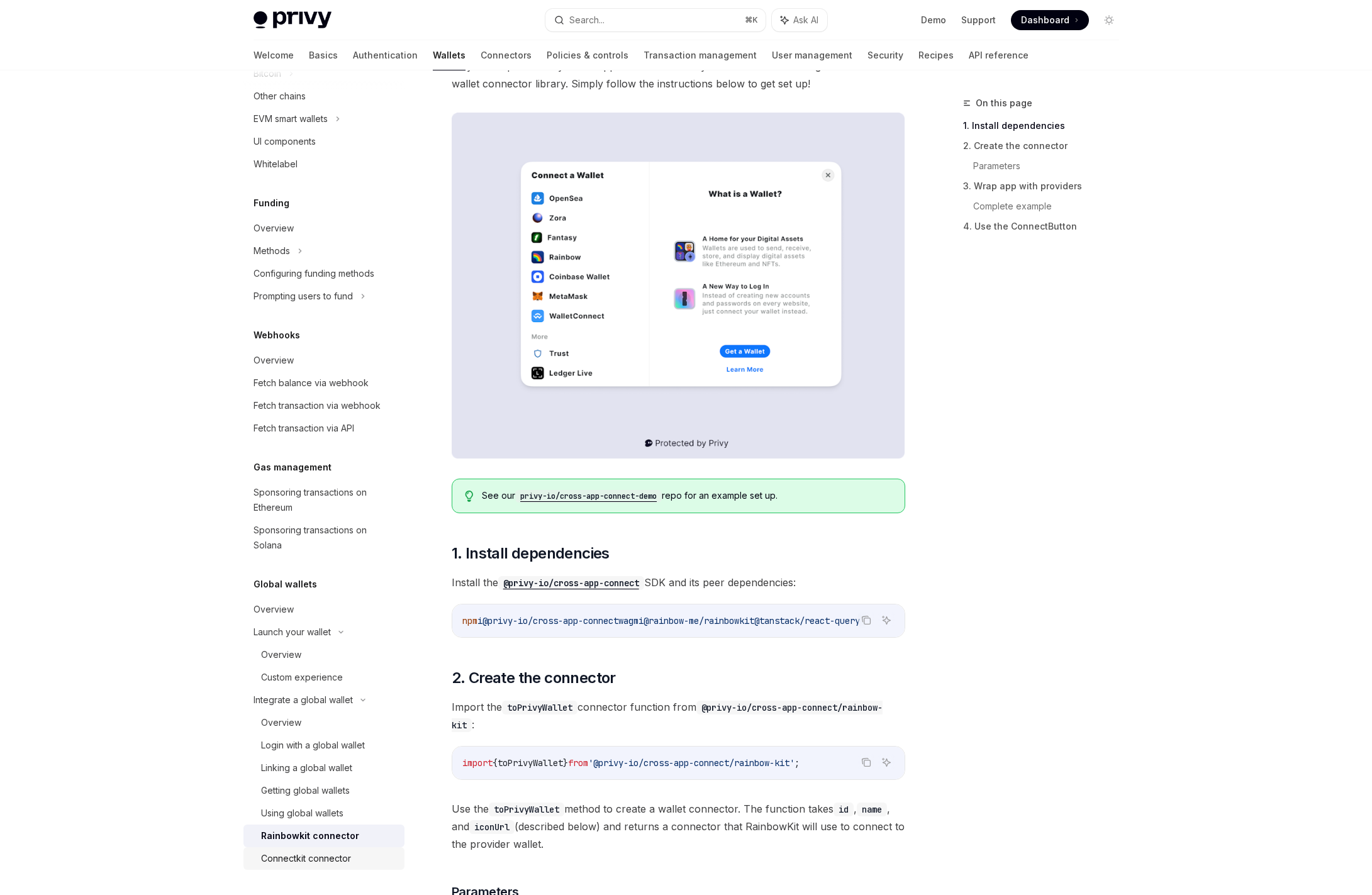
click at [327, 862] on div "Connectkit connector" at bounding box center [306, 858] width 90 height 15
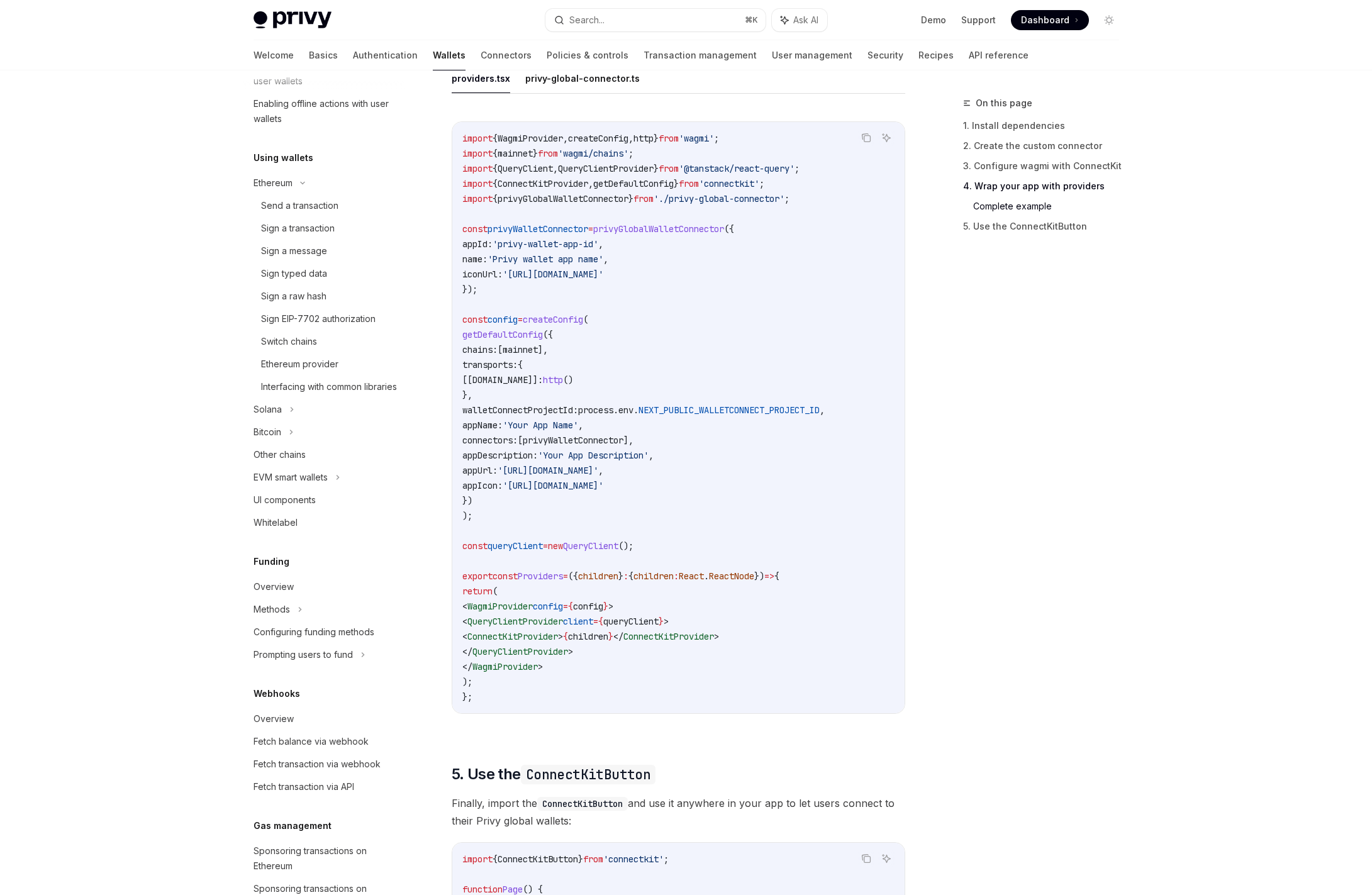
scroll to position [1805, 0]
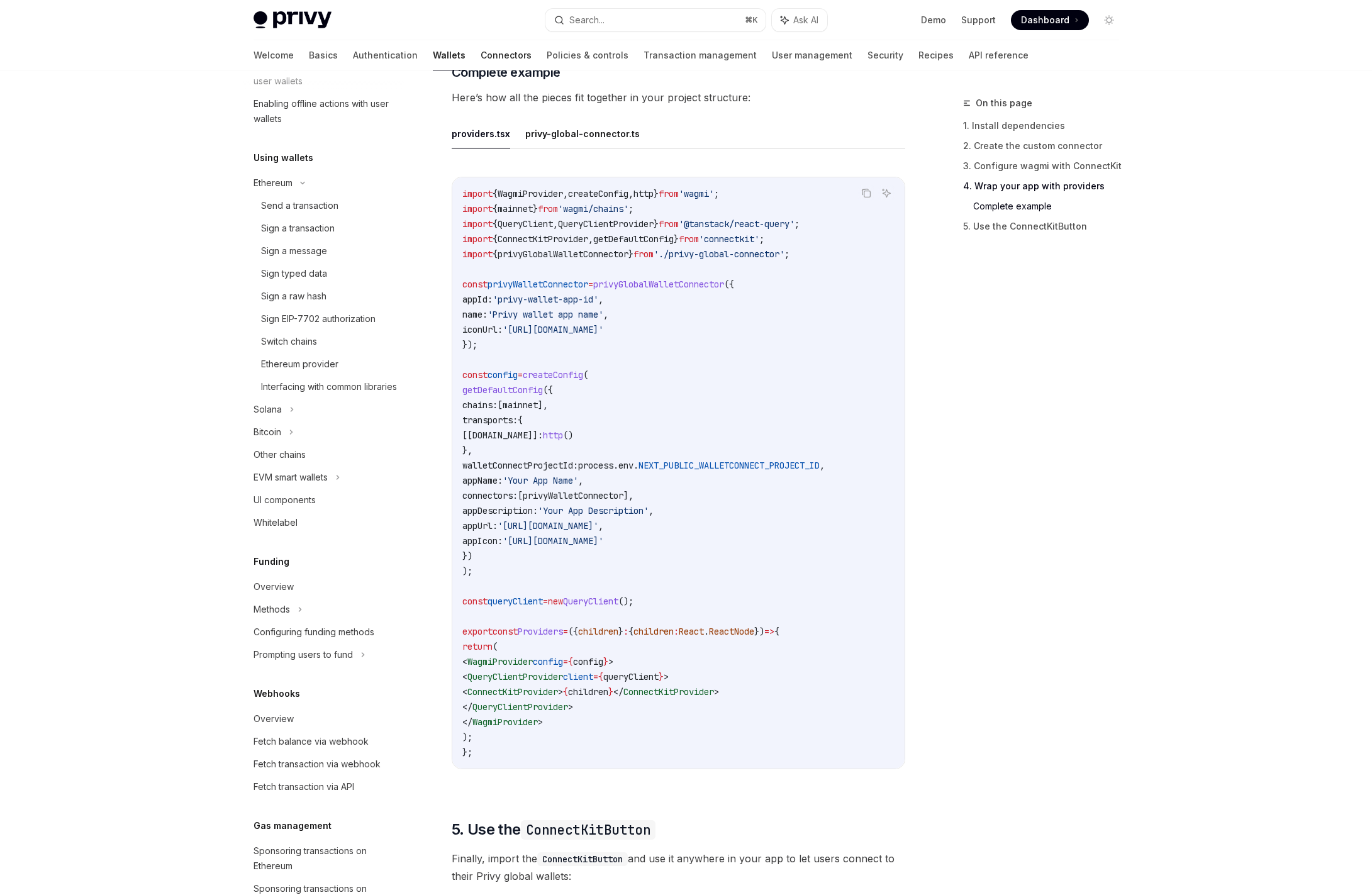
click at [480, 48] on link "Connectors" at bounding box center [506, 55] width 51 height 30
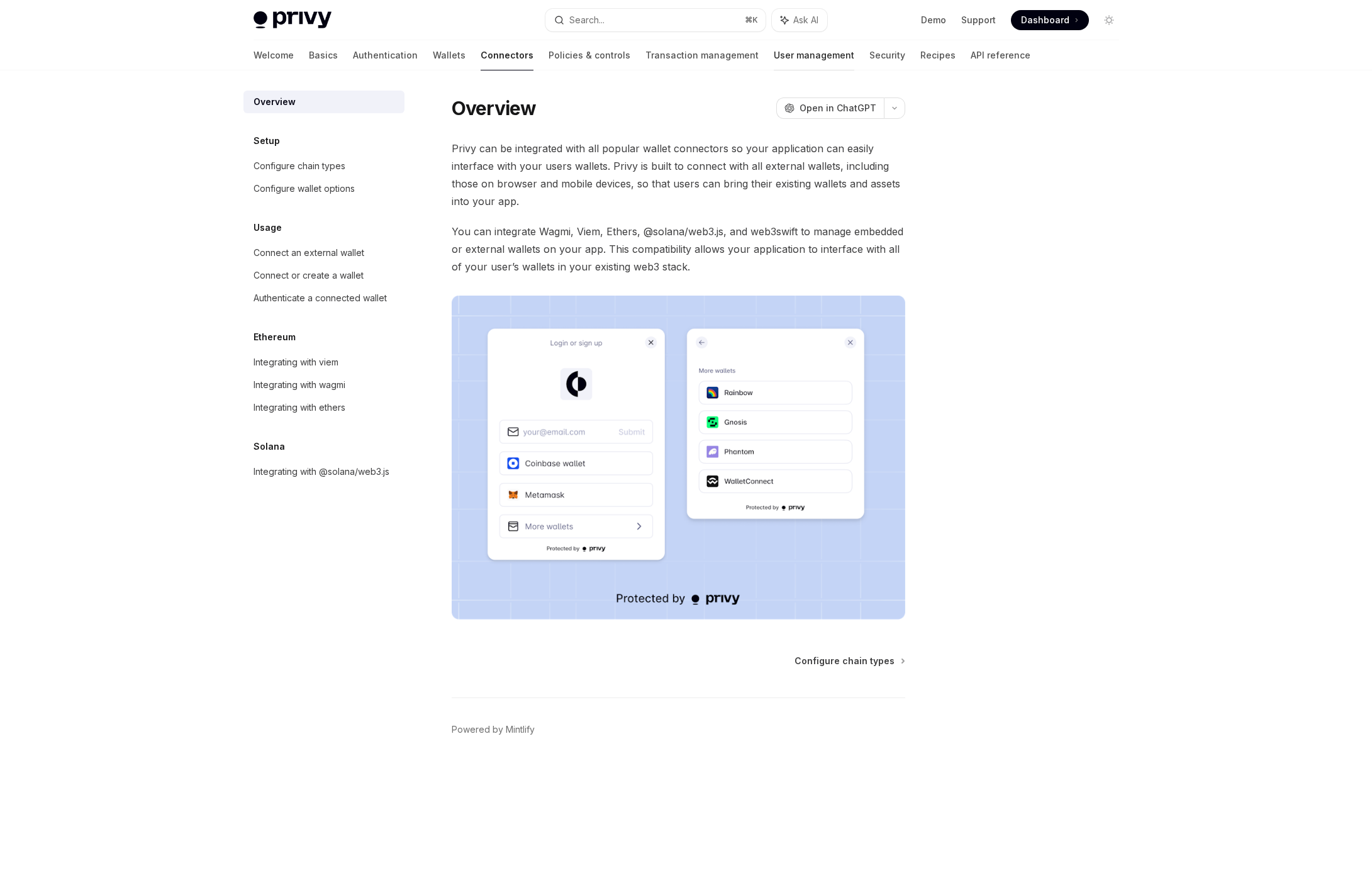
click at [774, 63] on link "User management" at bounding box center [814, 55] width 81 height 30
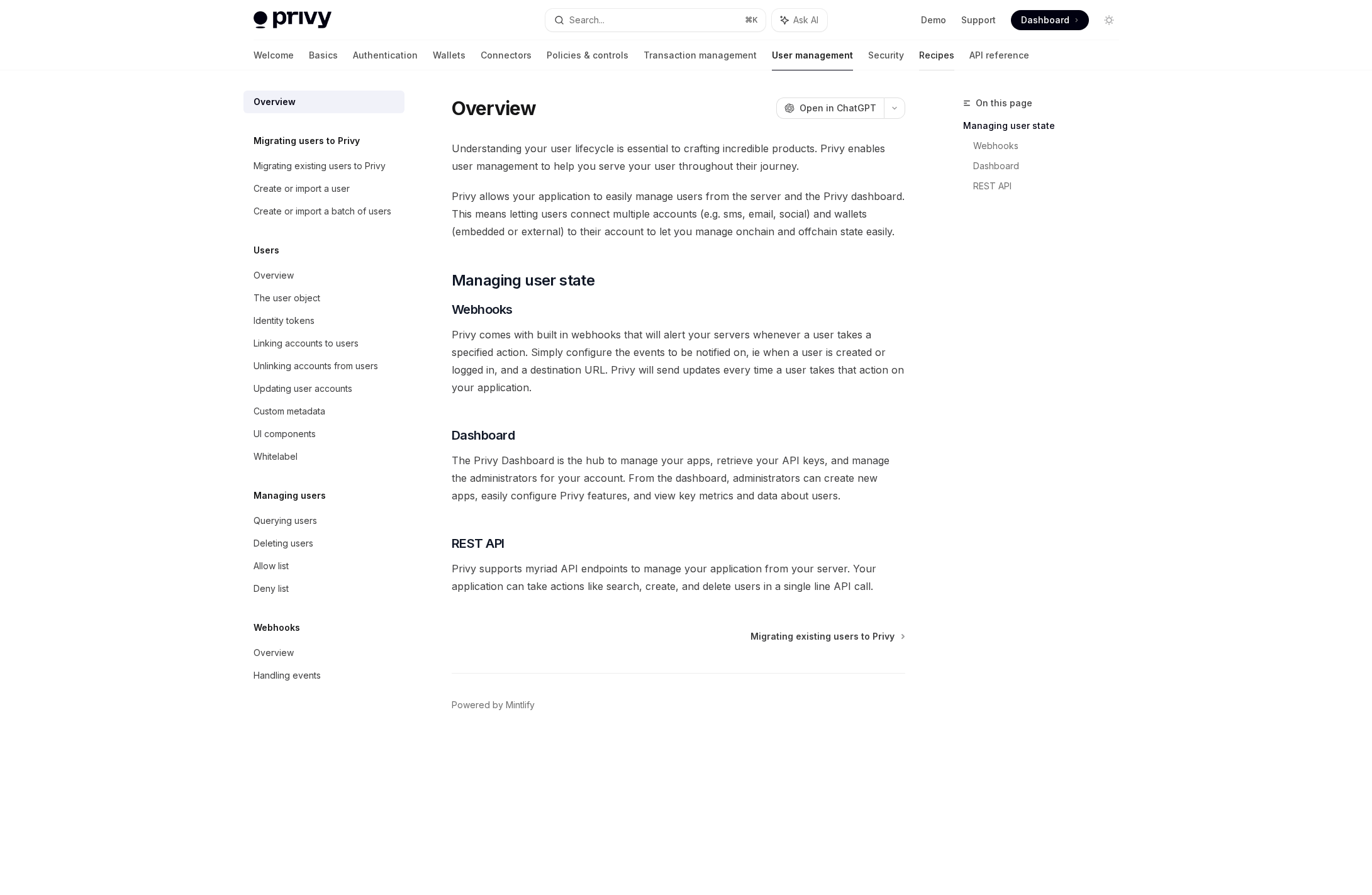
click at [919, 62] on link "Recipes" at bounding box center [937, 55] width 35 height 30
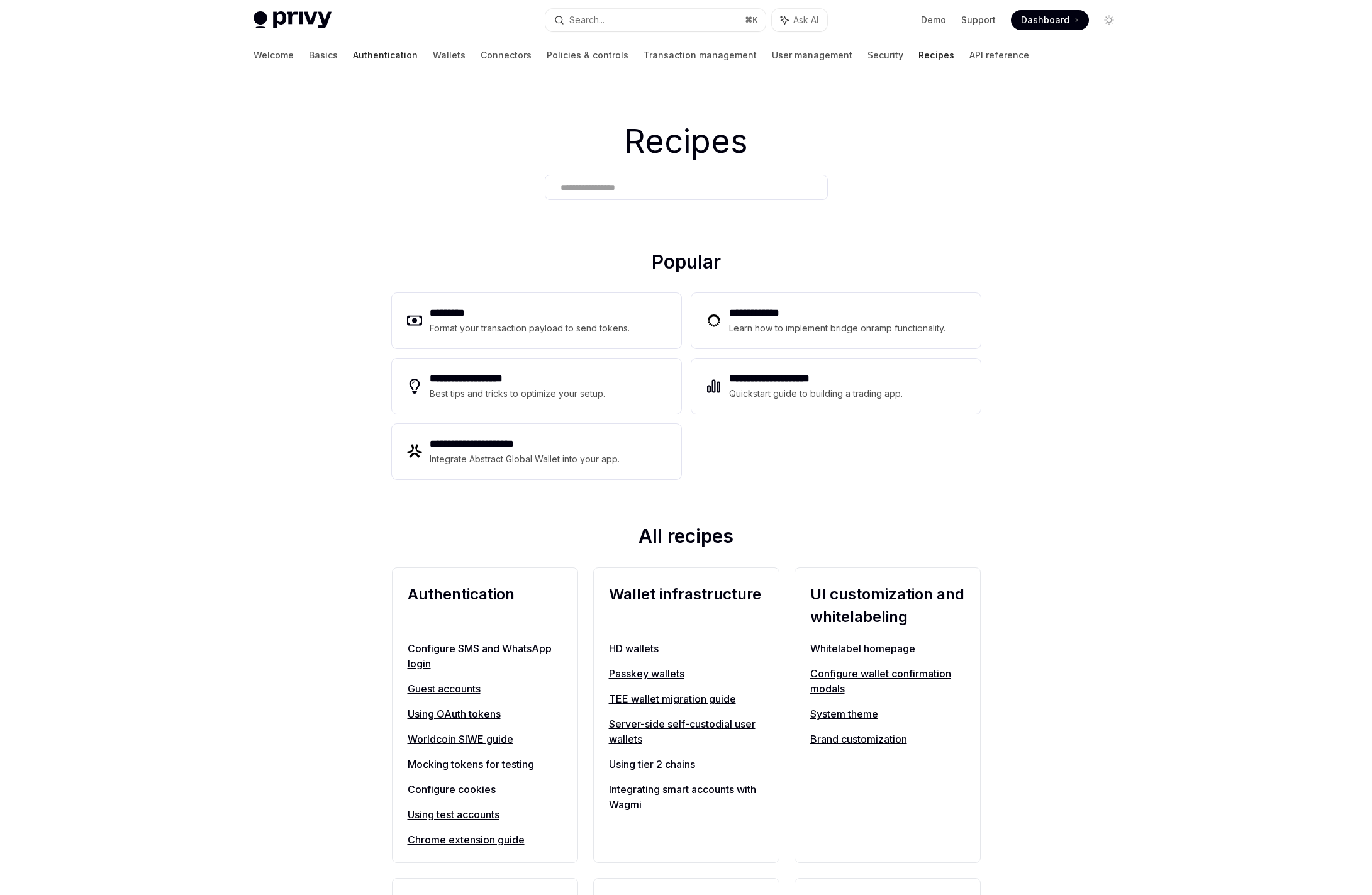
click at [353, 62] on link "Authentication" at bounding box center [385, 55] width 65 height 30
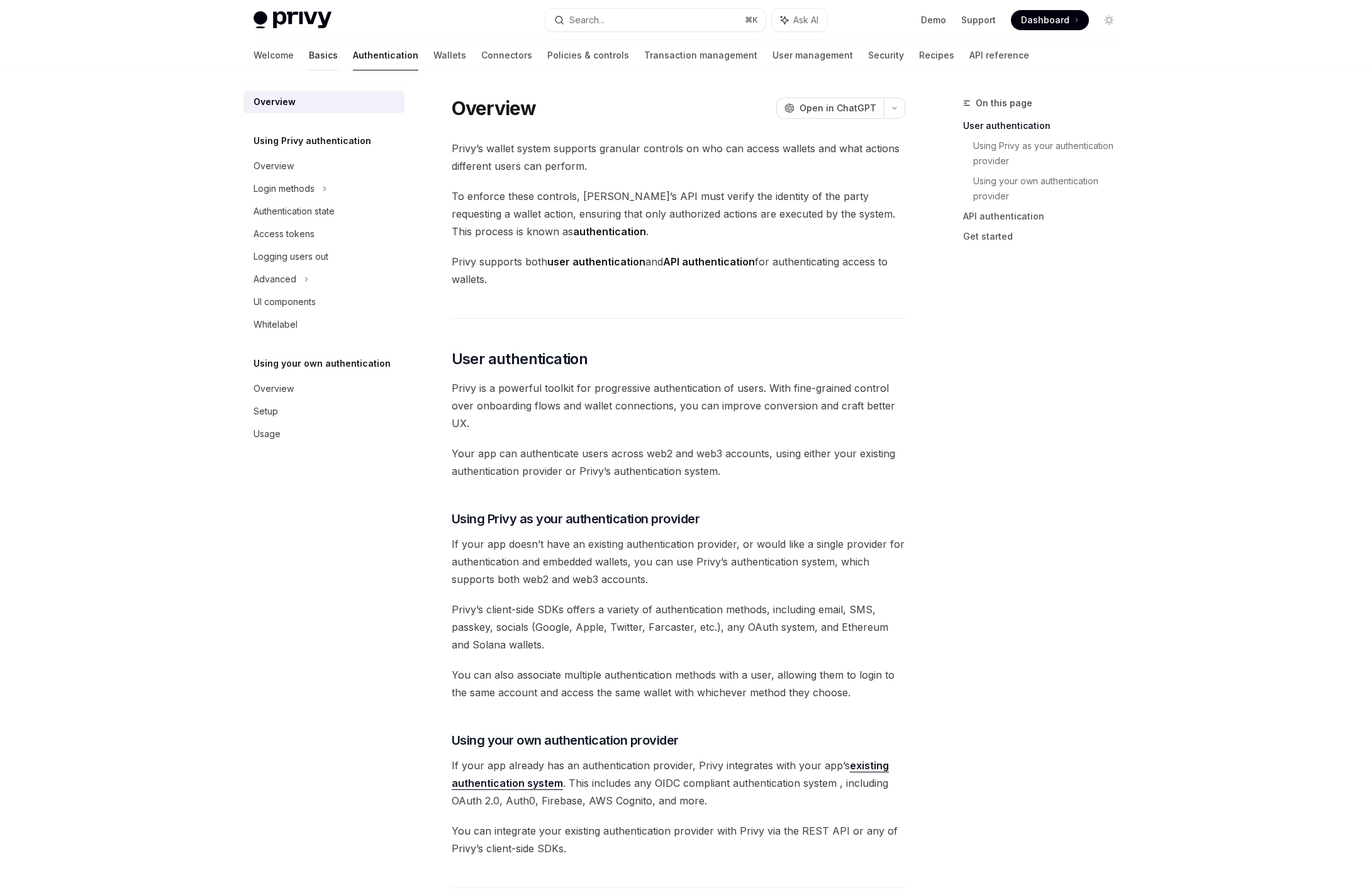
click at [309, 61] on link "Basics" at bounding box center [323, 55] width 29 height 30
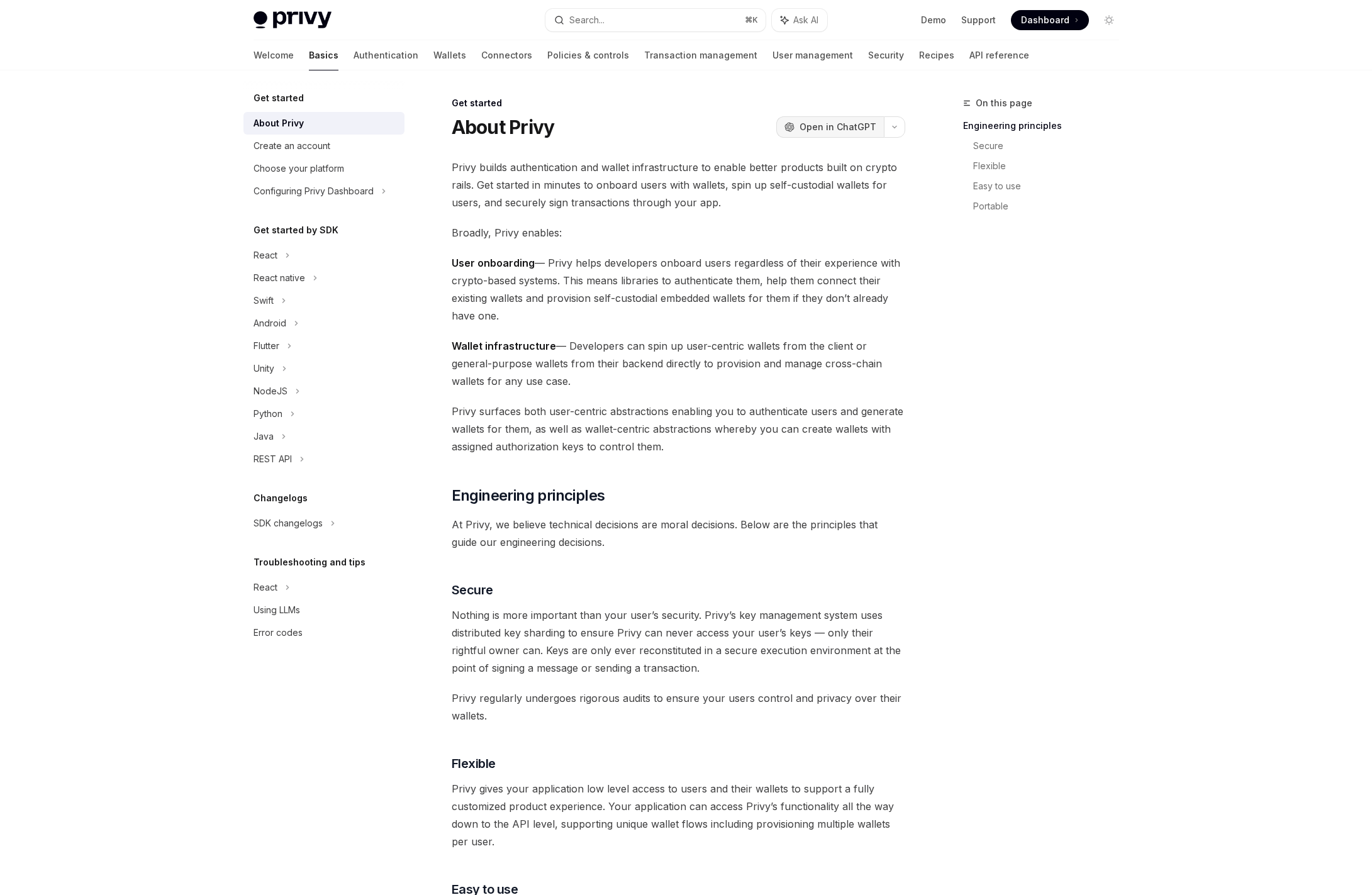
click at [822, 124] on span "Open in ChatGPT" at bounding box center [838, 127] width 77 height 13
click at [898, 126] on icon "button" at bounding box center [895, 127] width 15 height 5
click at [617, 75] on div "On this page Engineering principles Secure Flexible Easy to use Portable Get st…" at bounding box center [686, 858] width 886 height 1575
click at [893, 134] on button "button" at bounding box center [895, 127] width 21 height 21
click at [828, 253] on div "View this page as plain text" at bounding box center [822, 255] width 98 height 10
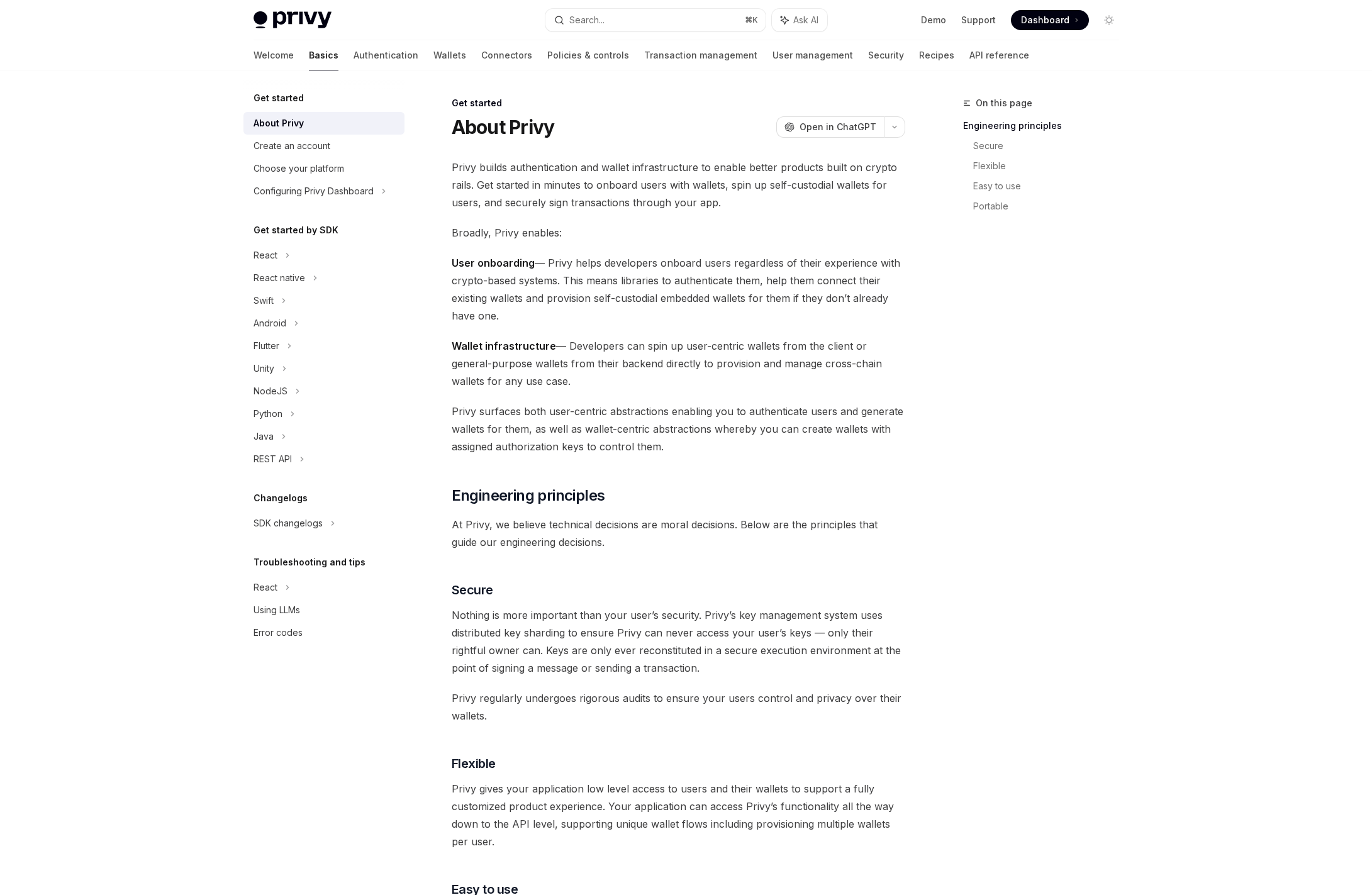
click at [1327, 267] on div "Privy Docs home page Search... ⌘ K Ask AI Demo Support Dashboard Dashboard Sear…" at bounding box center [686, 823] width 1372 height 1646
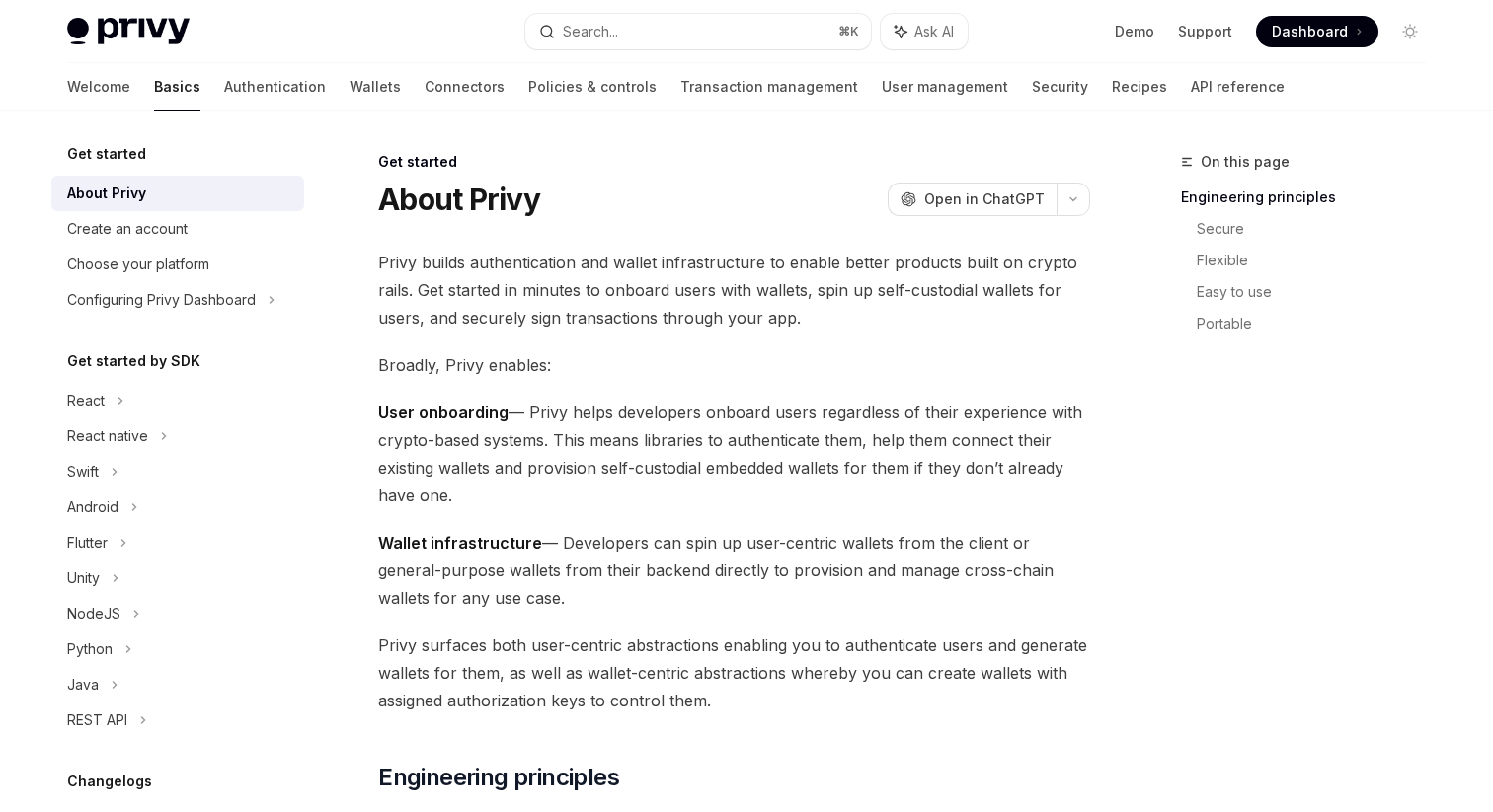
type textarea "*"
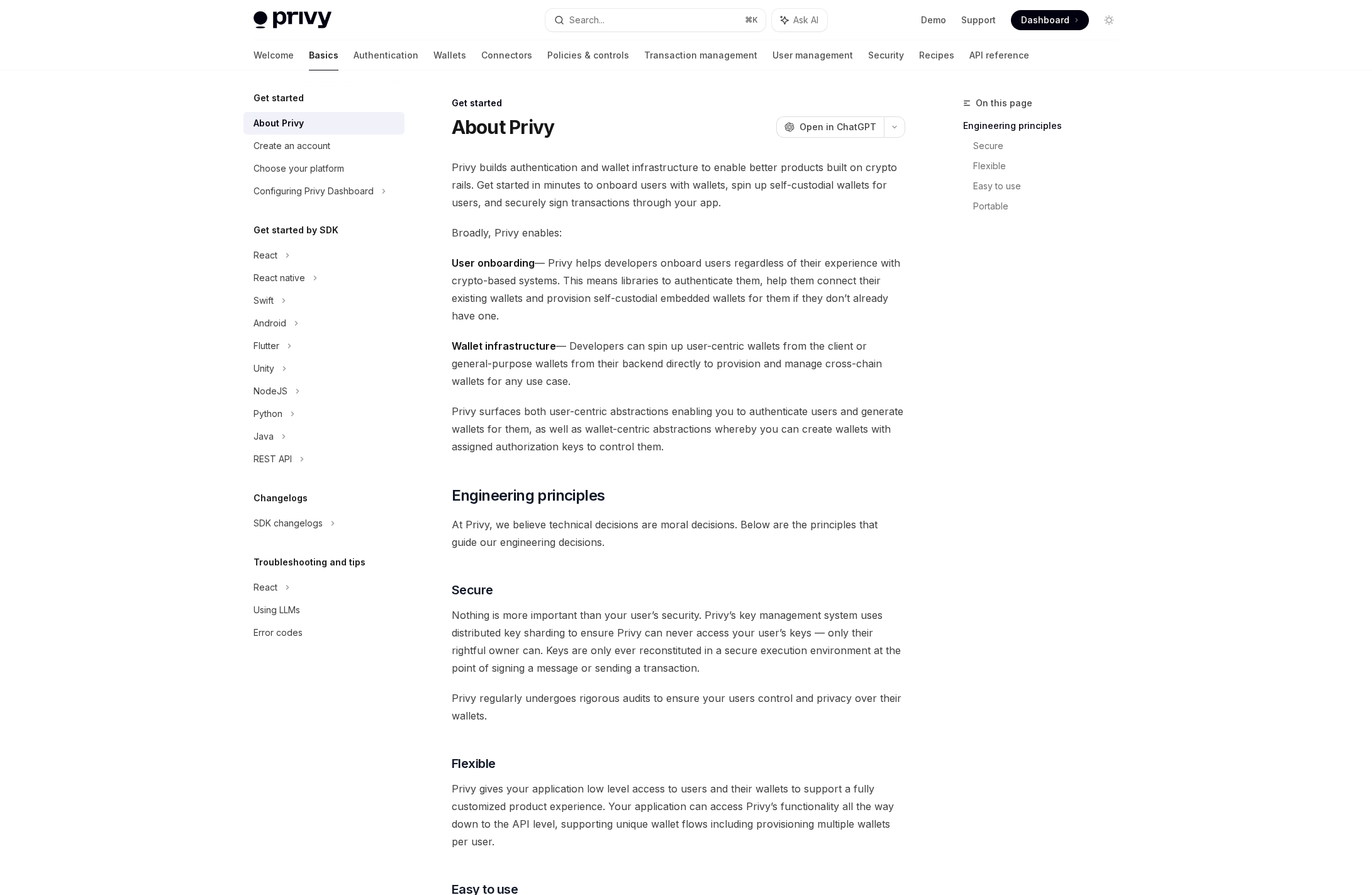
click at [341, 103] on div "Get started" at bounding box center [323, 98] width 161 height 15
